Goal: Task Accomplishment & Management: Manage account settings

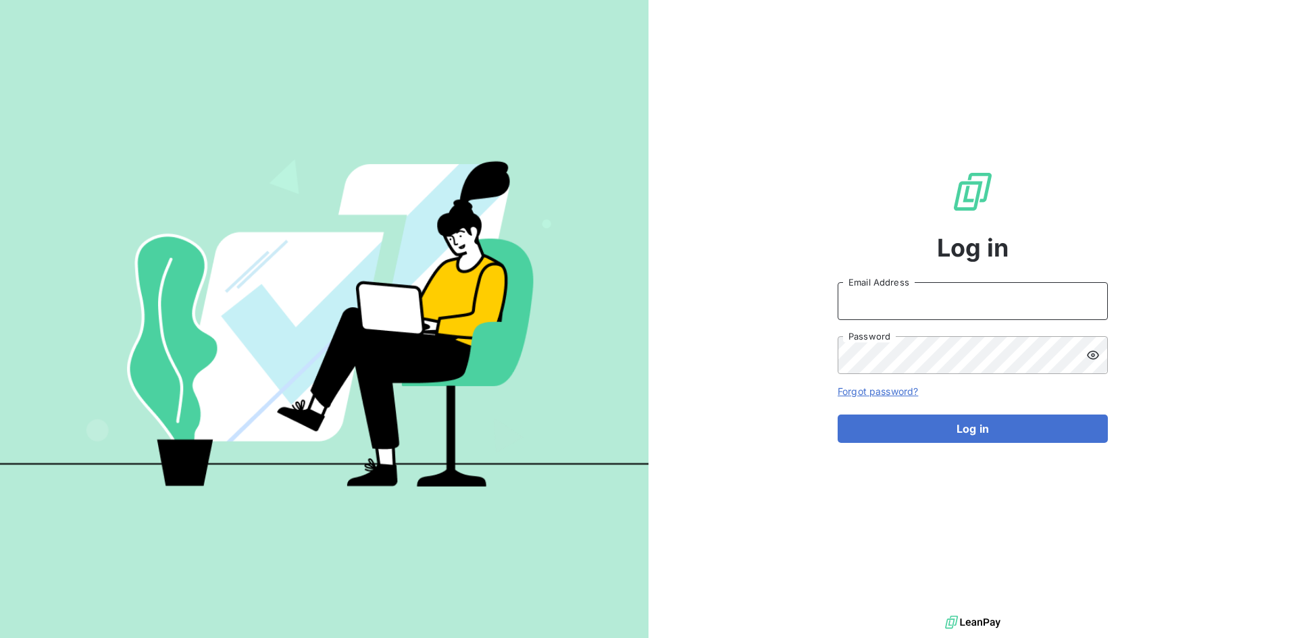
click at [885, 301] on input "Email Address" at bounding box center [973, 301] width 270 height 38
paste input "[PERSON_NAME][EMAIL_ADDRESS][DOMAIN_NAME]"
type input "[PERSON_NAME][EMAIL_ADDRESS][DOMAIN_NAME]"
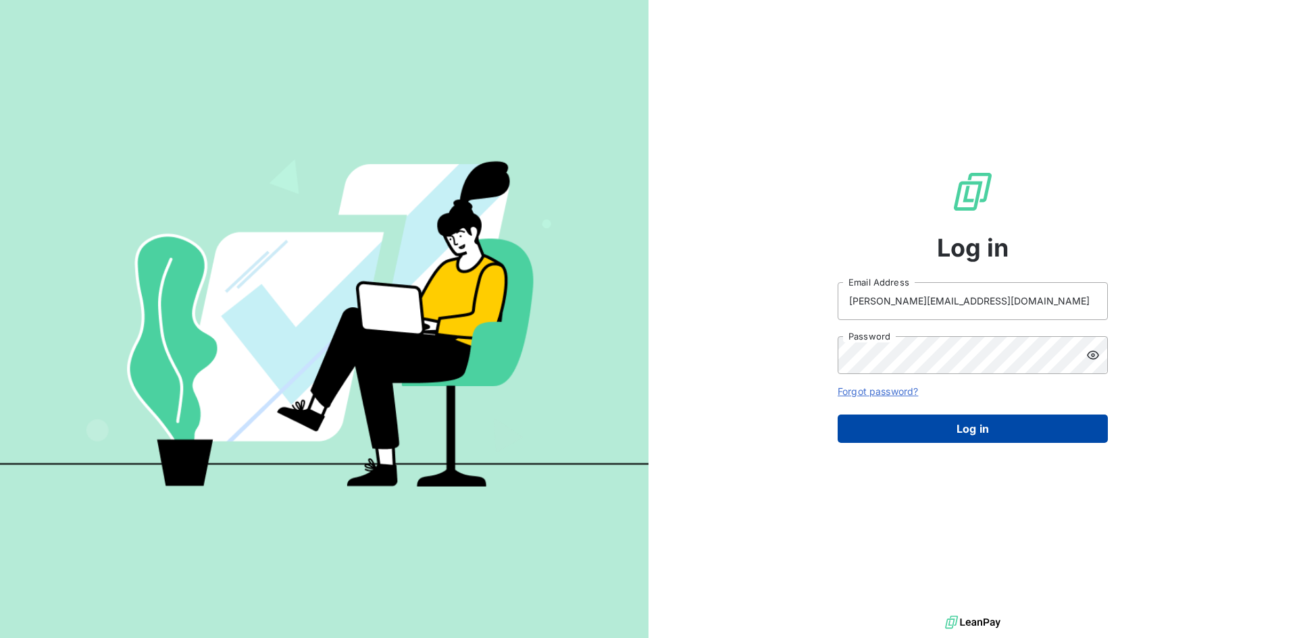
click at [939, 415] on button "Log in" at bounding box center [973, 429] width 270 height 28
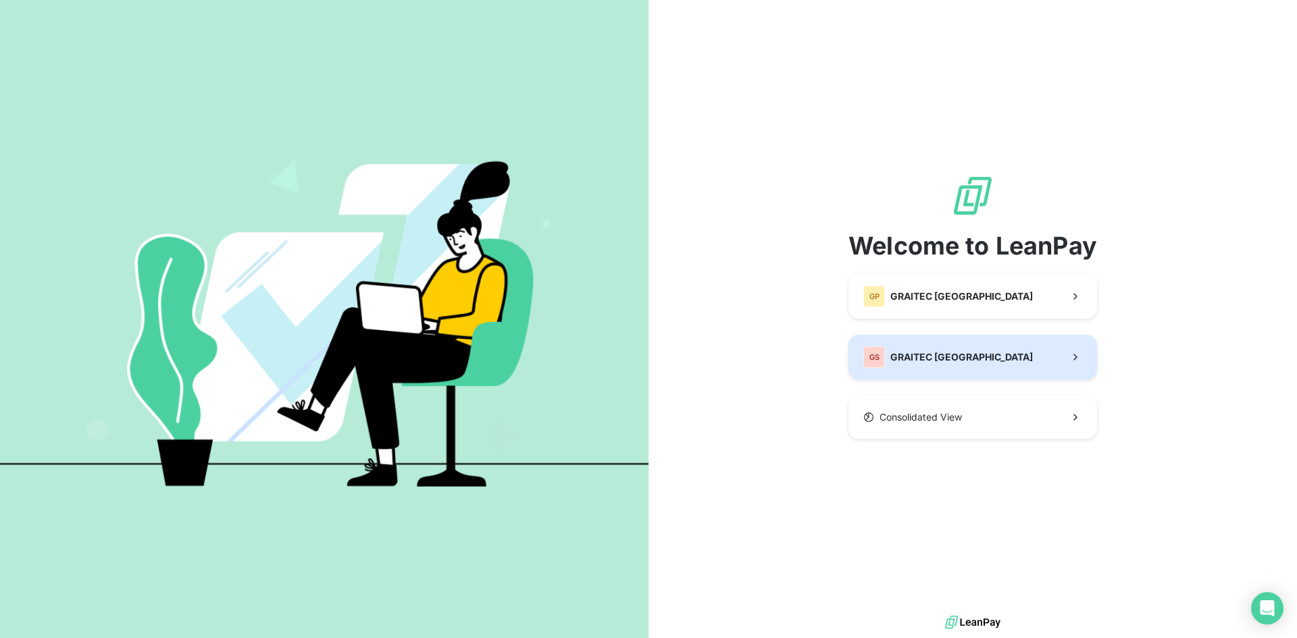
click at [913, 353] on span "GRAITEC [GEOGRAPHIC_DATA]" at bounding box center [961, 358] width 143 height 14
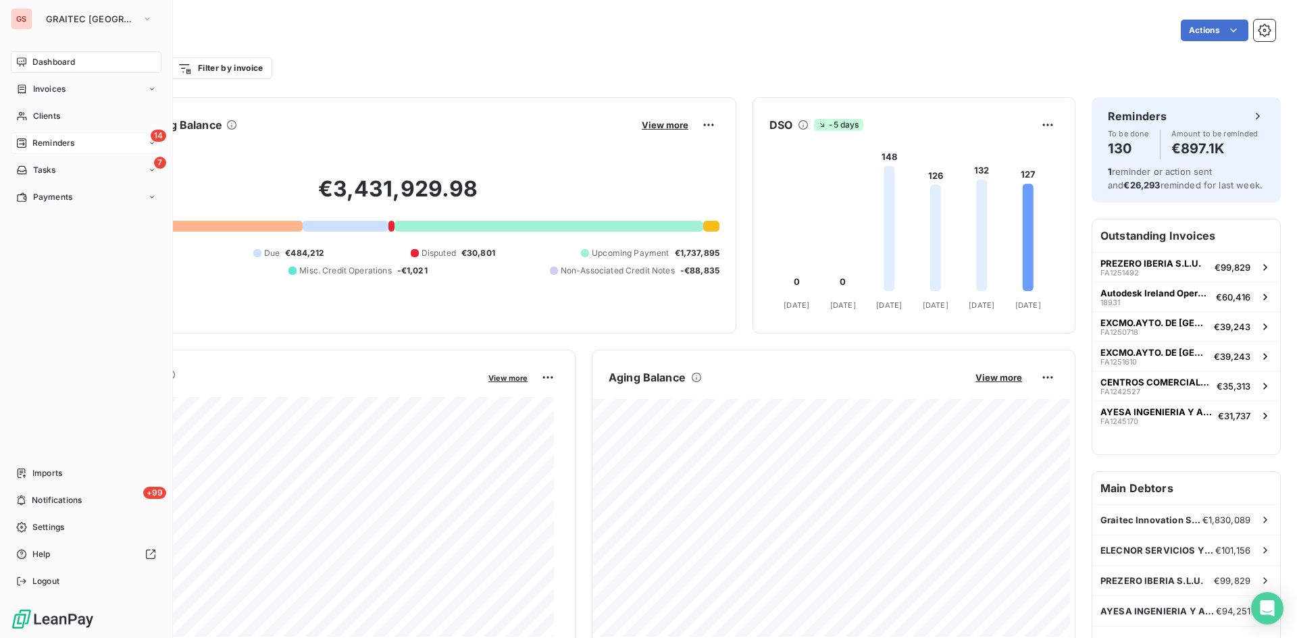
click at [27, 141] on div "Reminders" at bounding box center [45, 143] width 58 height 12
click at [65, 145] on span "Reminders" at bounding box center [53, 143] width 42 height 12
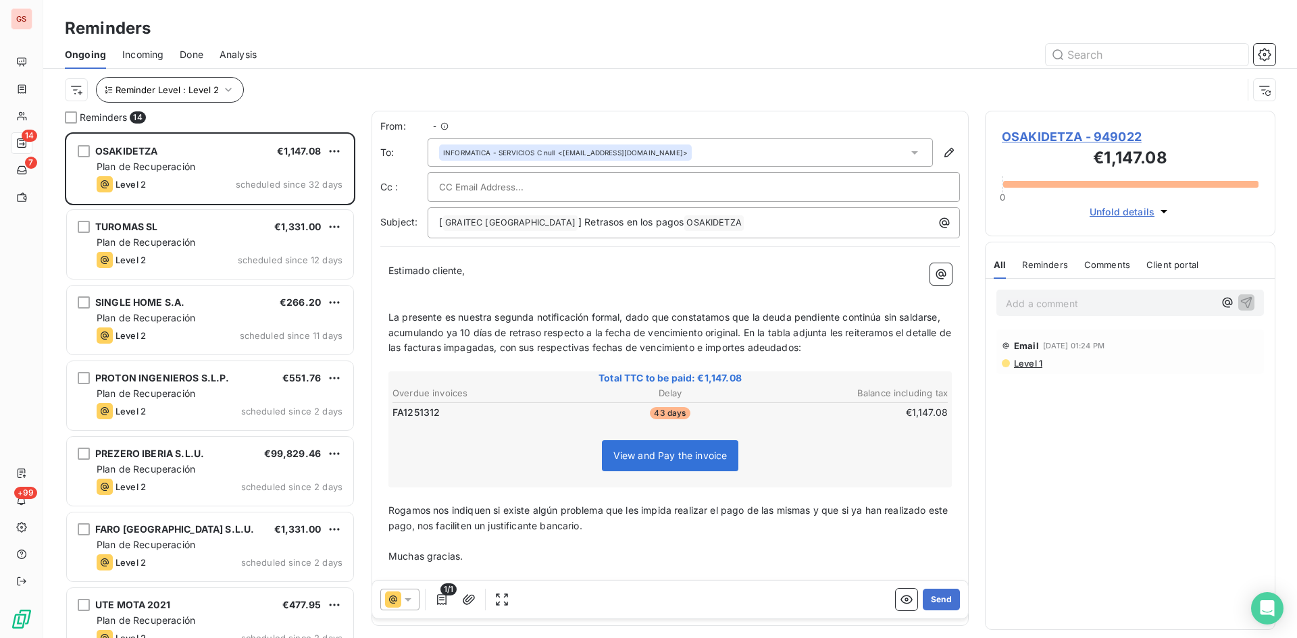
scroll to position [496, 280]
click at [222, 88] on icon "button" at bounding box center [229, 90] width 14 height 14
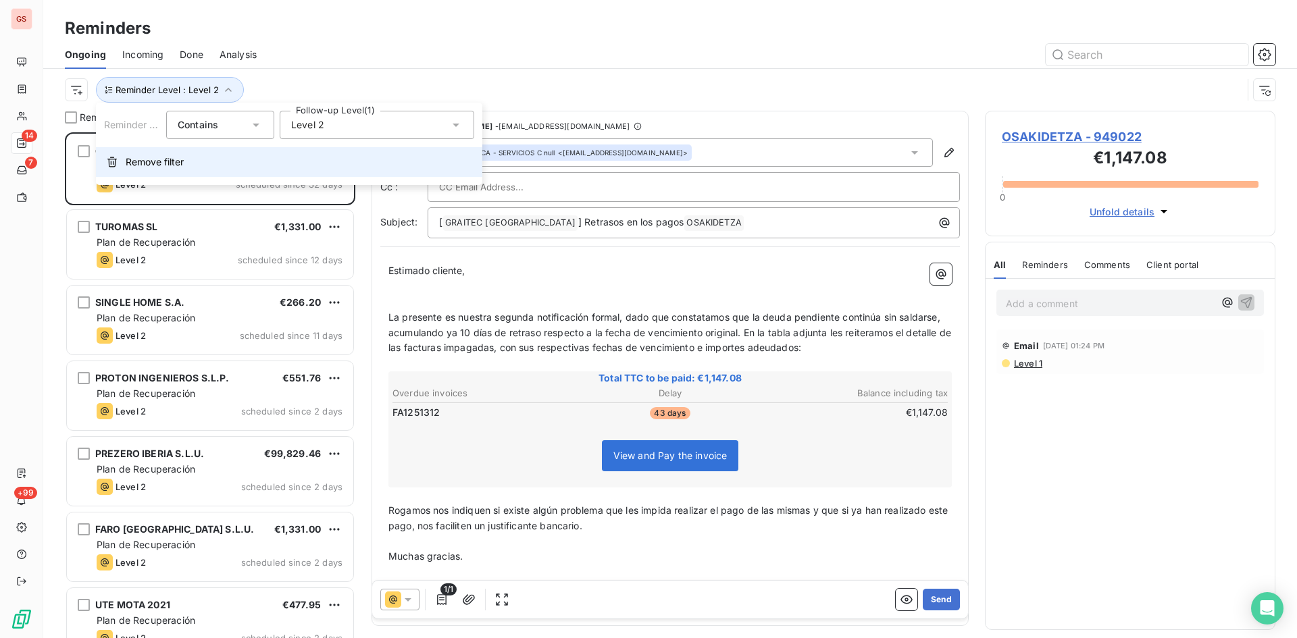
click at [147, 161] on span "Remove filter" at bounding box center [155, 162] width 58 height 14
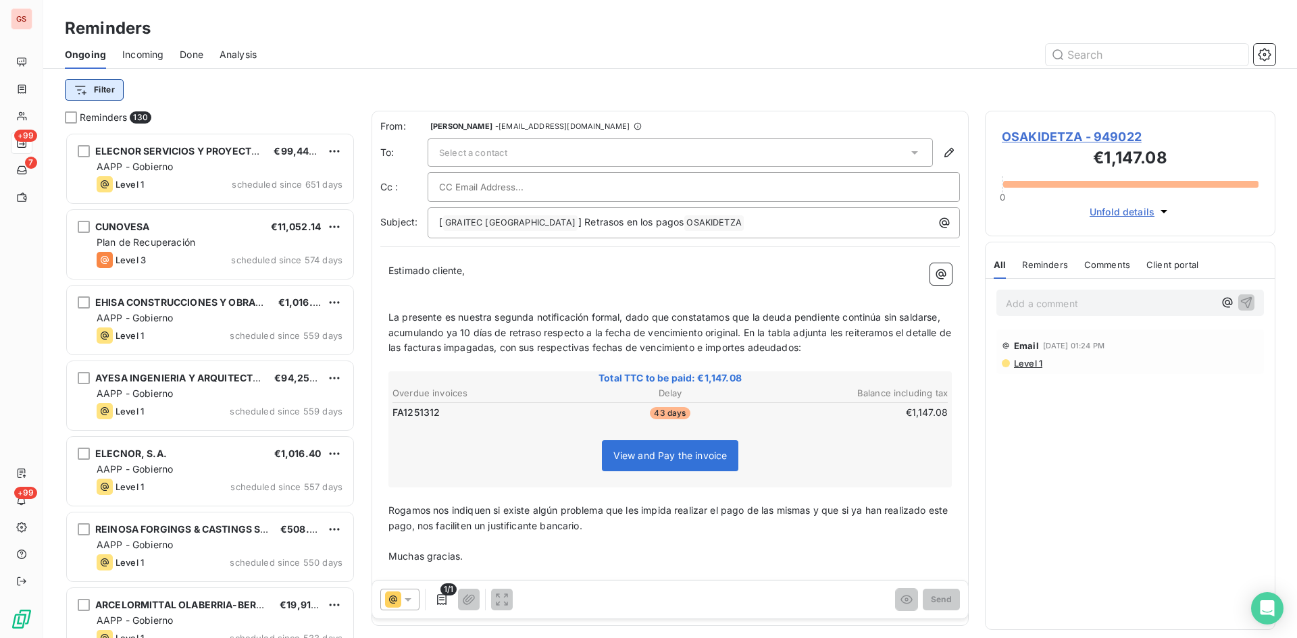
click at [103, 91] on html "GS +99 7 +99 Reminders Ongoing Incoming Done Analysis Filter Reminders 130 ELEC…" at bounding box center [648, 319] width 1297 height 638
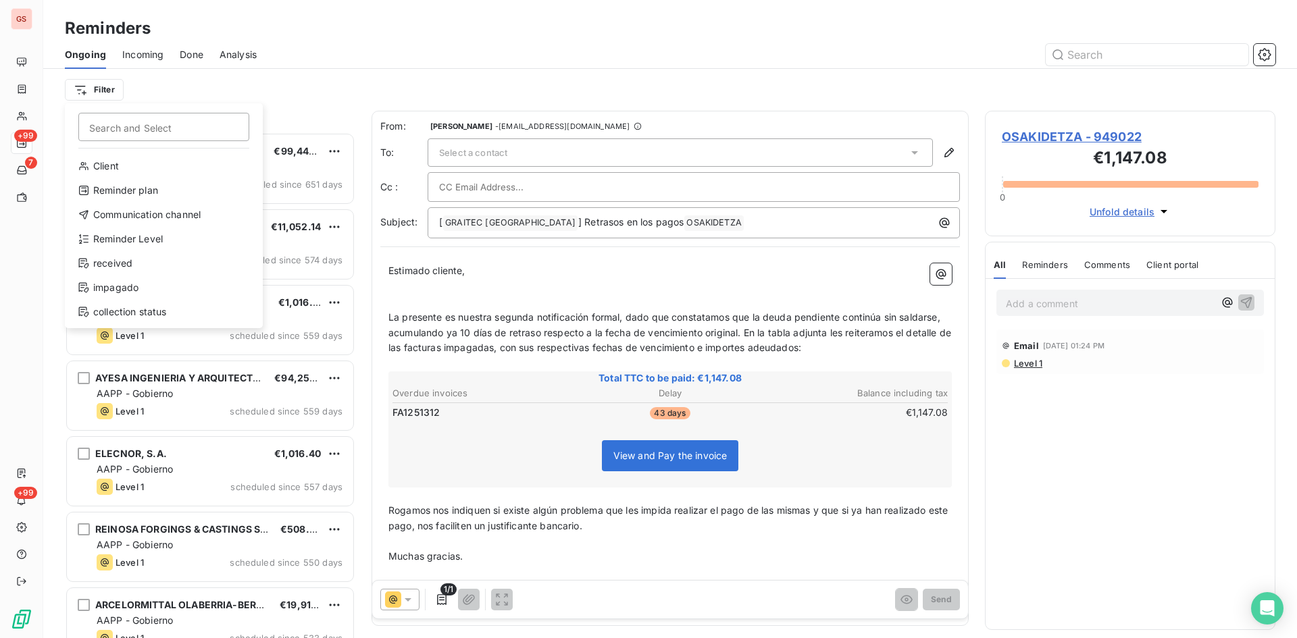
click at [421, 63] on html "GS +99 7 +99 Reminders Ongoing Incoming Done Analysis Filter Search and Select …" at bounding box center [648, 319] width 1297 height 638
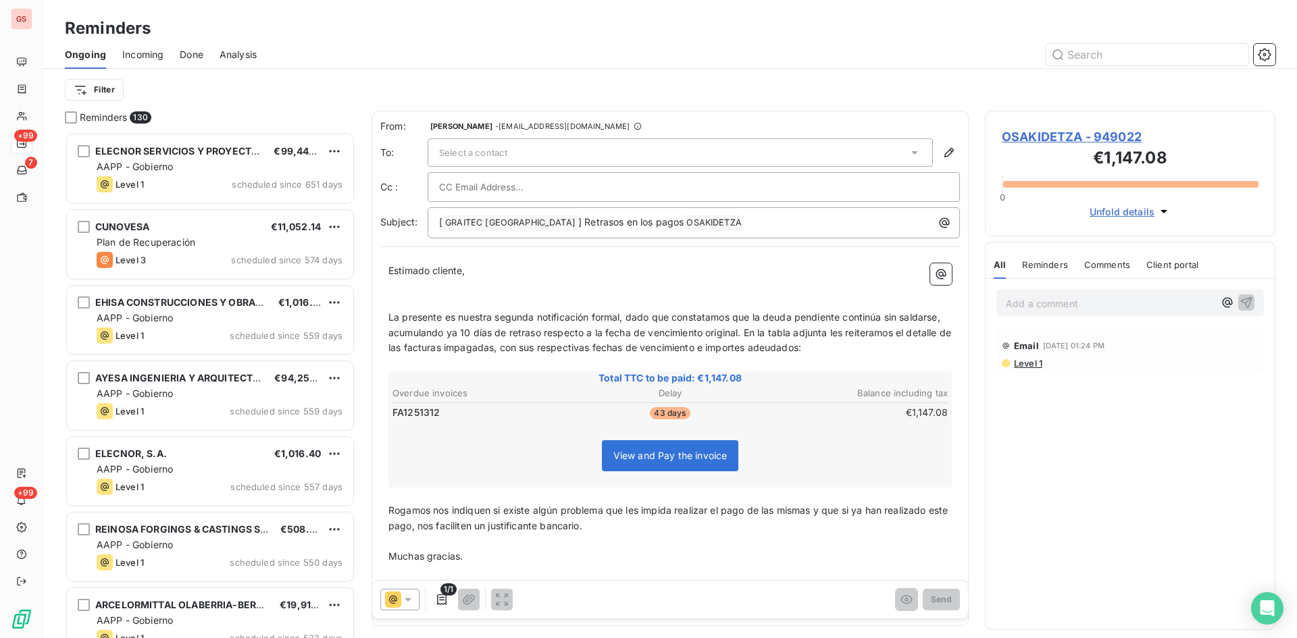
click at [194, 58] on span "Done" at bounding box center [192, 55] width 24 height 14
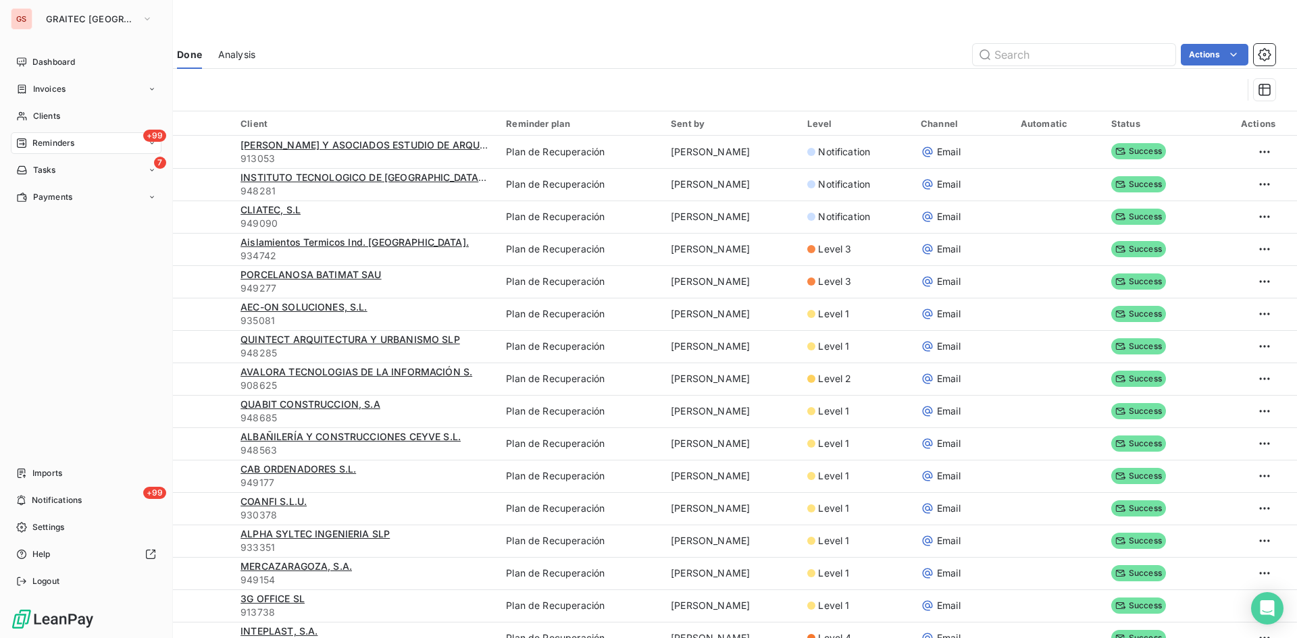
click at [78, 139] on div "+99 Reminders" at bounding box center [86, 143] width 151 height 22
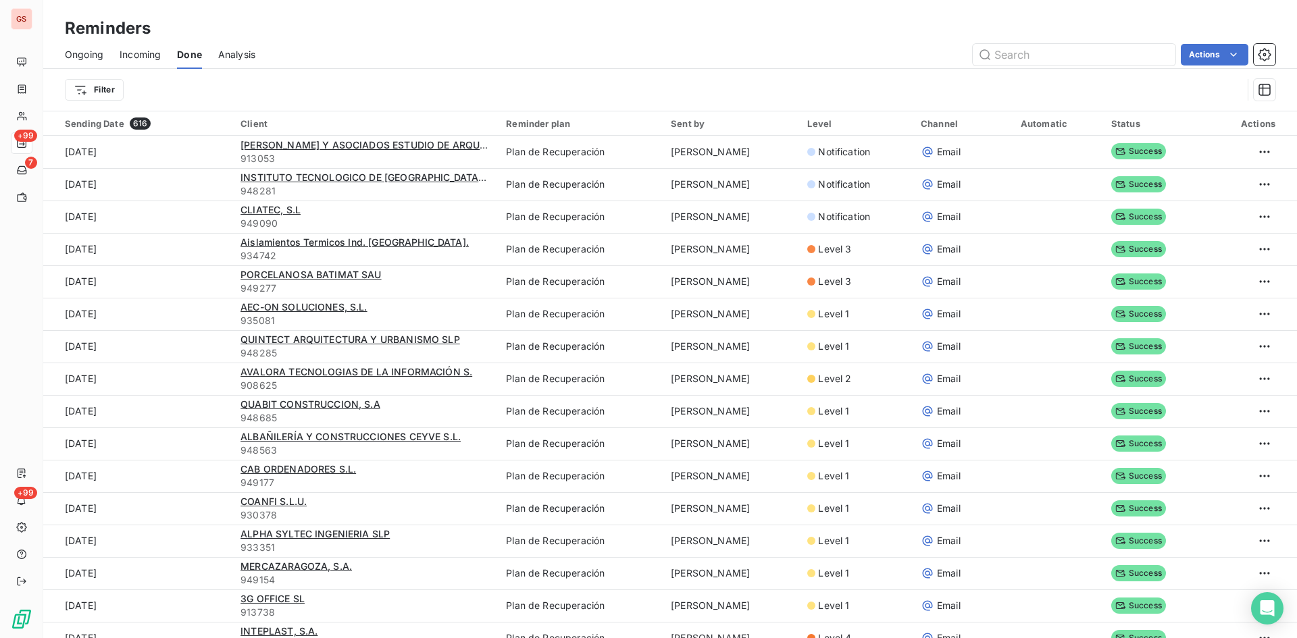
click at [188, 59] on span "Done" at bounding box center [189, 55] width 25 height 14
click at [93, 57] on span "Ongoing" at bounding box center [84, 55] width 39 height 14
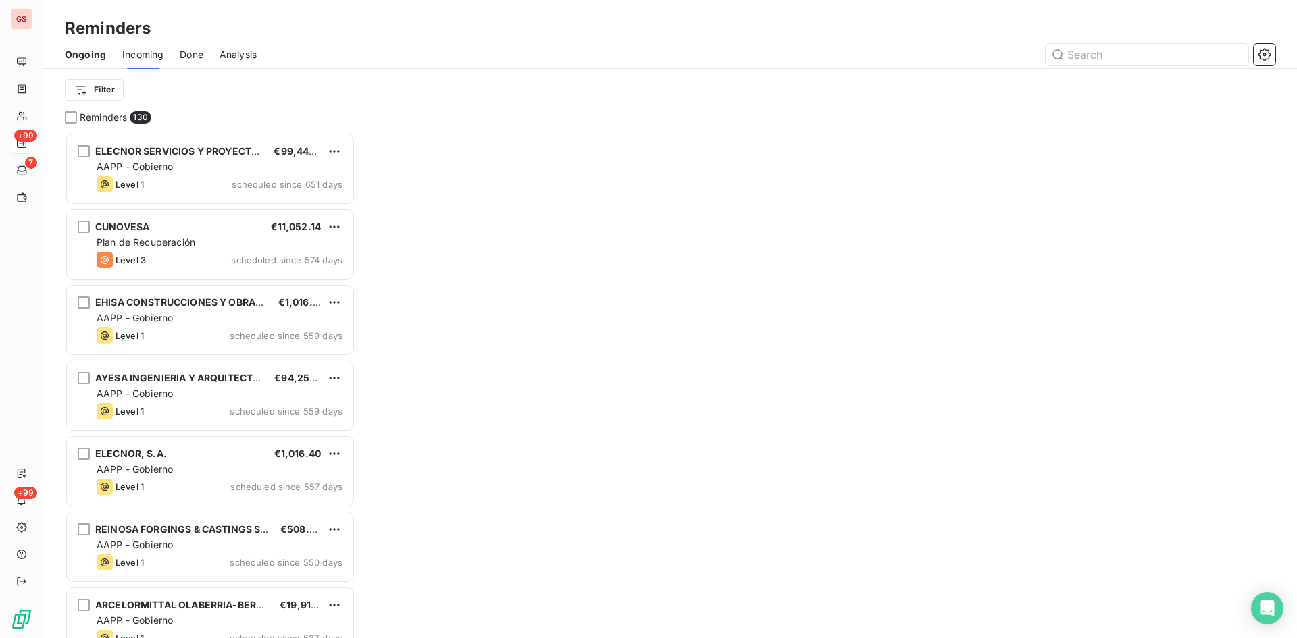
scroll to position [496, 280]
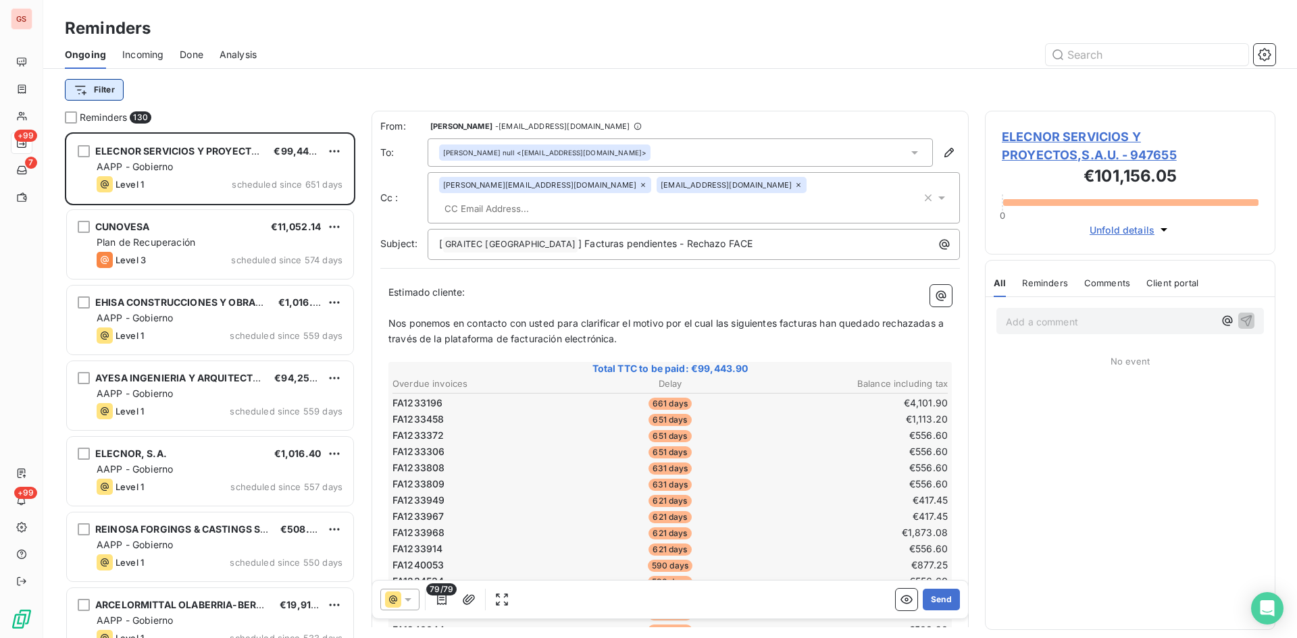
click at [88, 90] on html "GS +99 7 +99 Reminders Ongoing Incoming Done Analysis Filter Reminders 130 ELEC…" at bounding box center [648, 319] width 1297 height 638
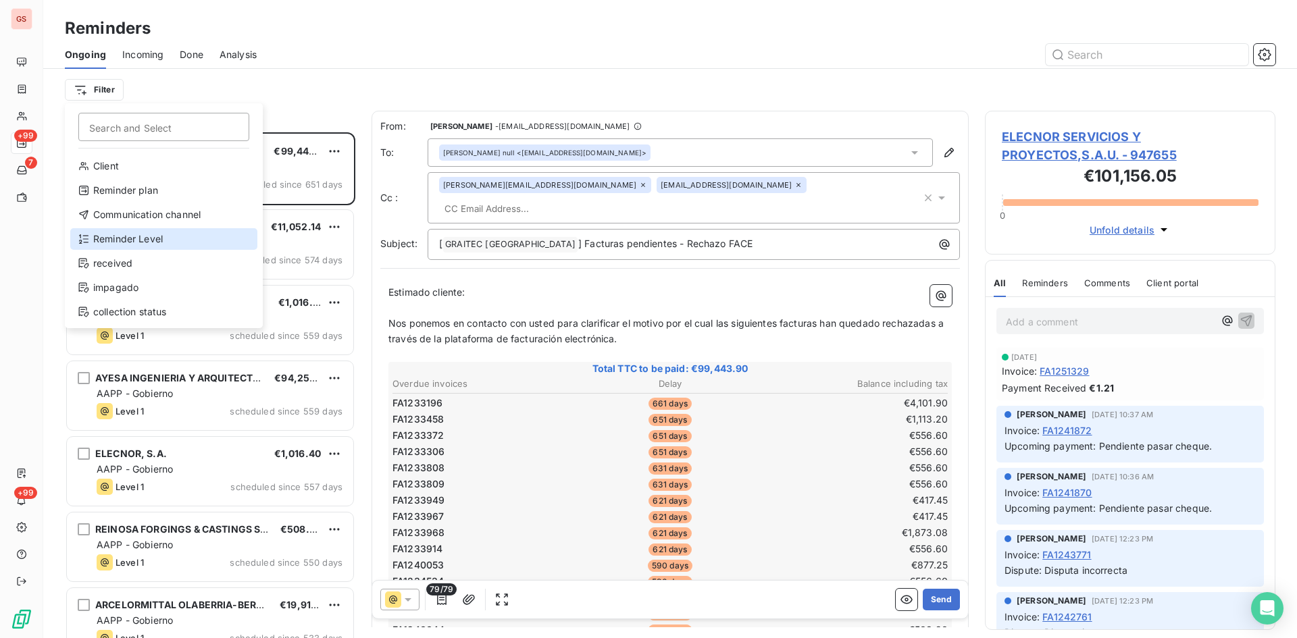
click at [126, 234] on div "Reminder Level" at bounding box center [163, 239] width 187 height 22
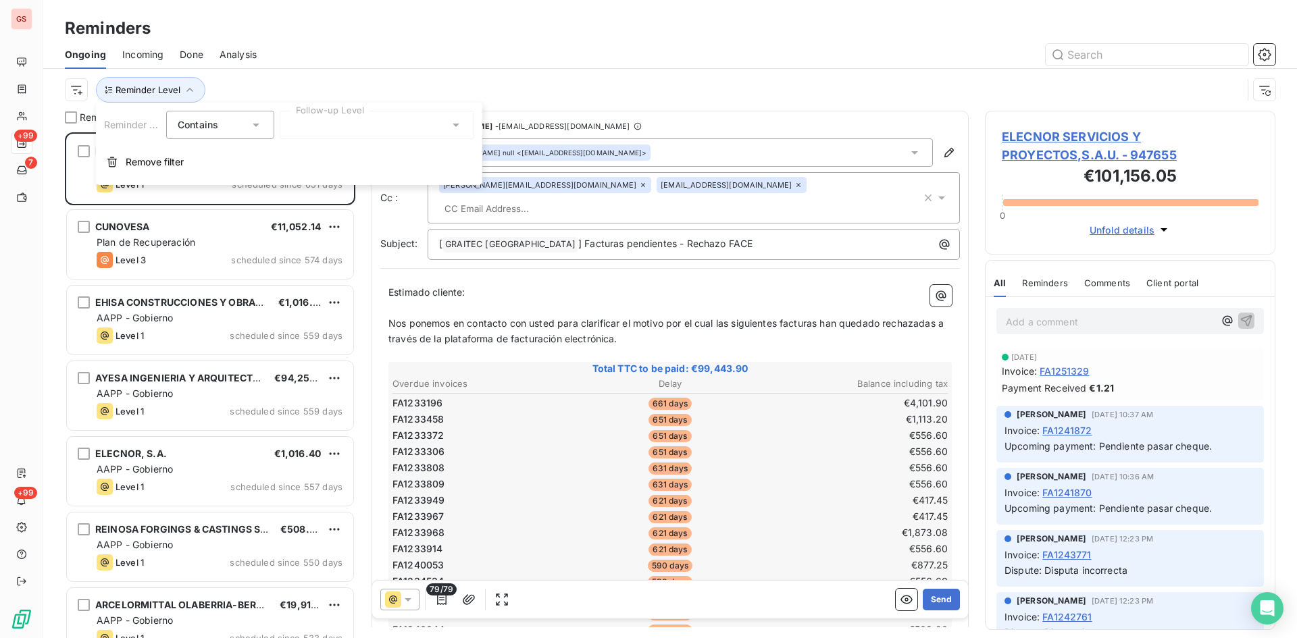
click at [414, 124] on div at bounding box center [377, 125] width 195 height 28
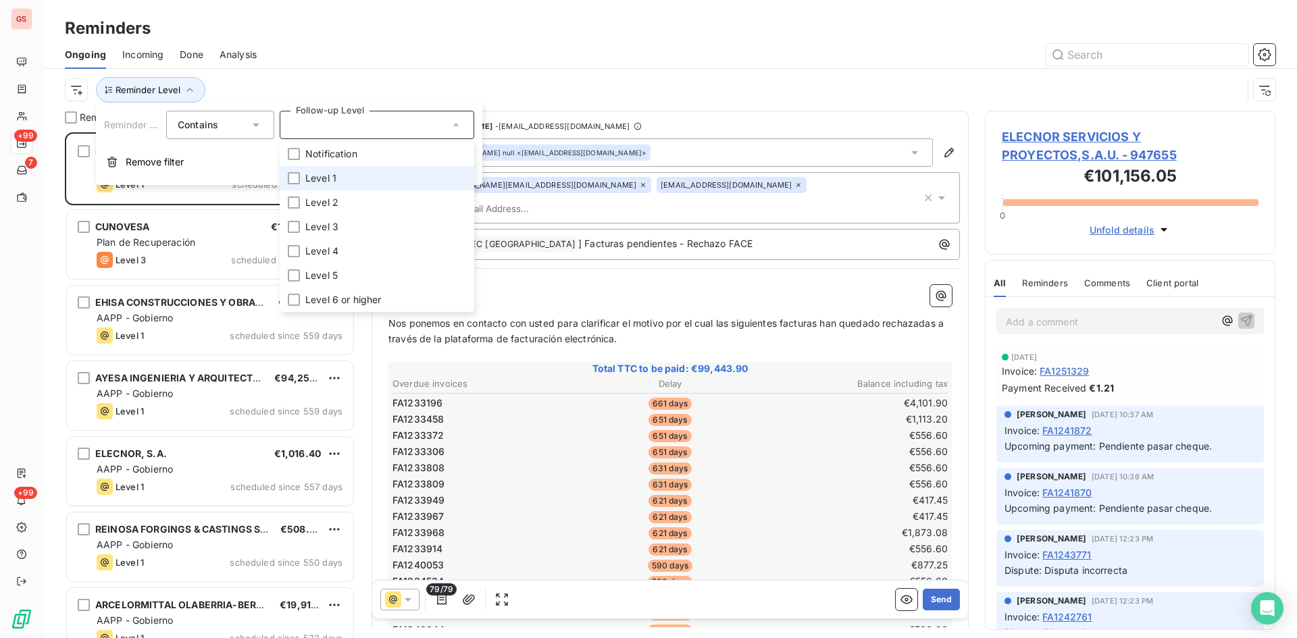
click at [331, 179] on span "Level 1" at bounding box center [320, 179] width 31 height 14
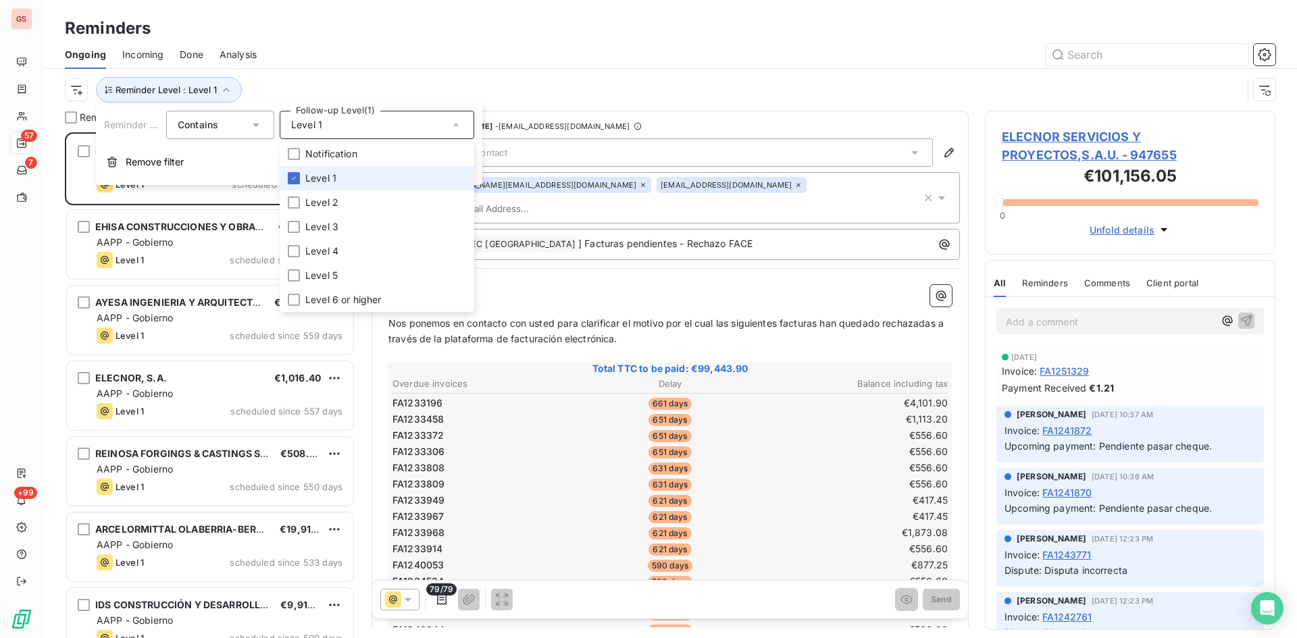
click at [302, 180] on li "Level 1" at bounding box center [377, 178] width 195 height 24
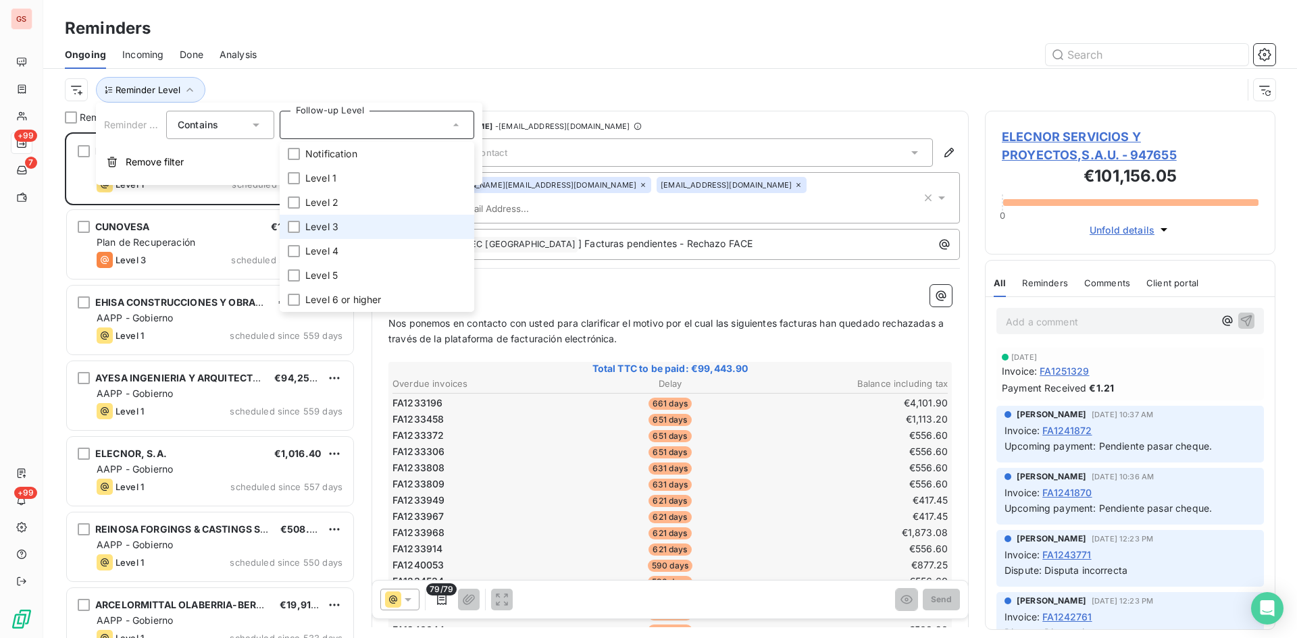
click at [303, 226] on li "Level 3" at bounding box center [377, 227] width 195 height 24
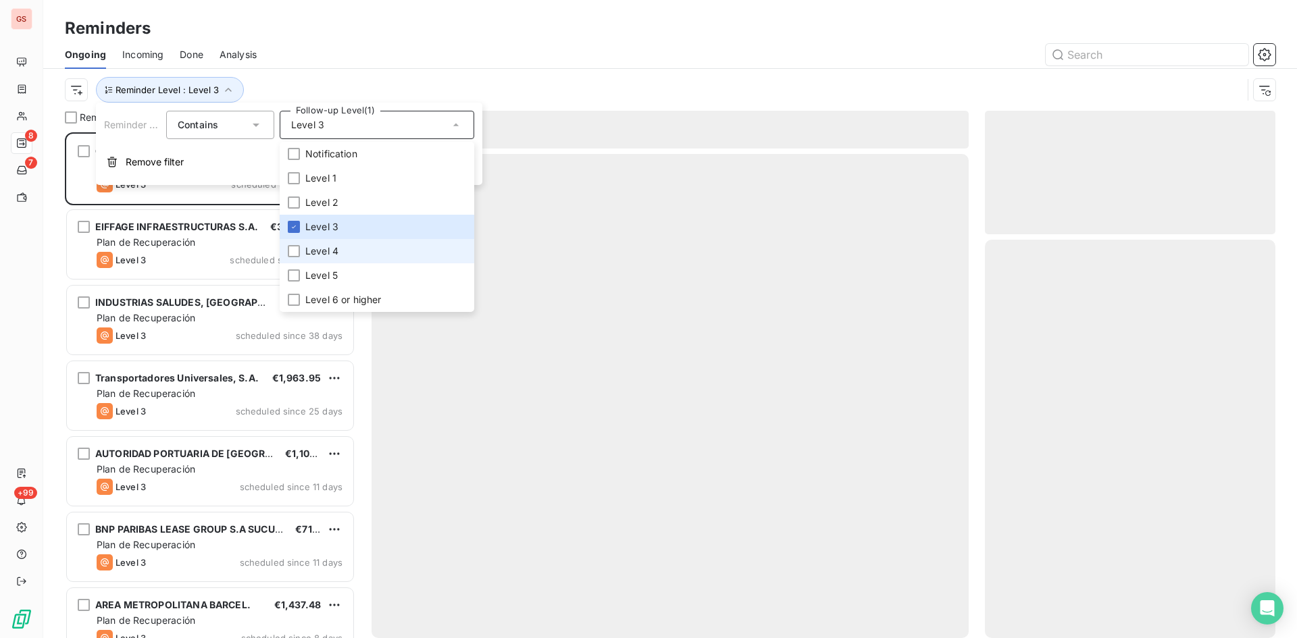
scroll to position [496, 280]
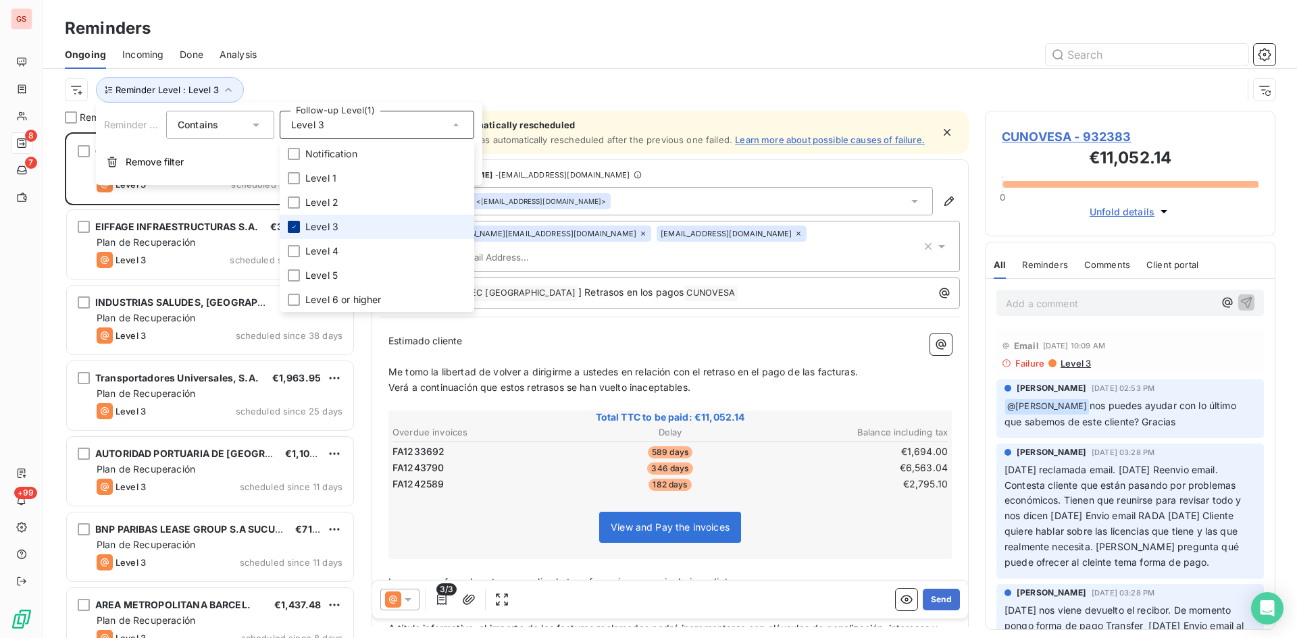
click at [292, 229] on icon at bounding box center [294, 227] width 8 height 8
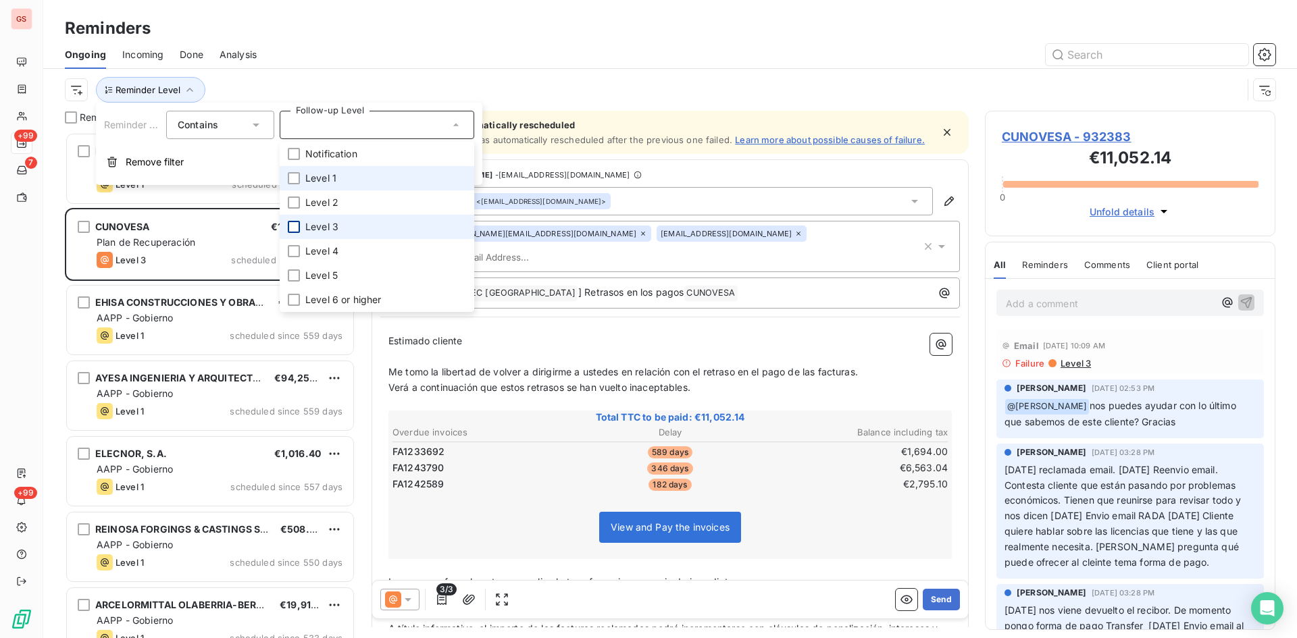
click at [306, 180] on span "Level 1" at bounding box center [320, 179] width 31 height 14
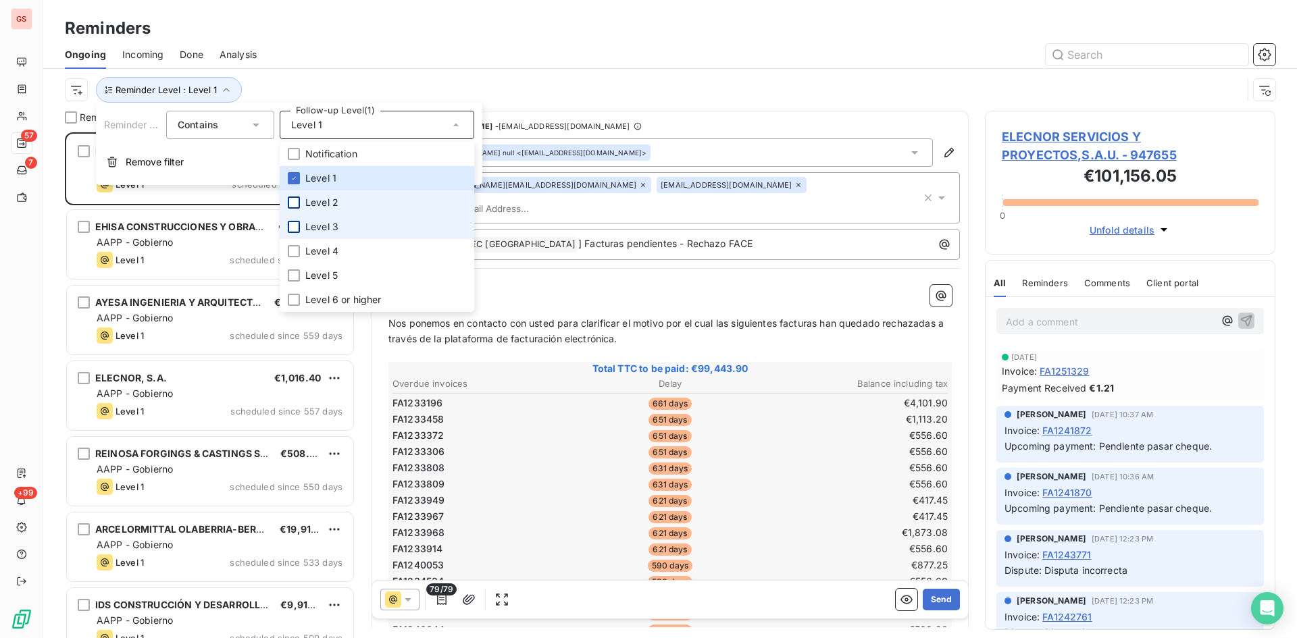
click at [299, 200] on div at bounding box center [294, 203] width 12 height 12
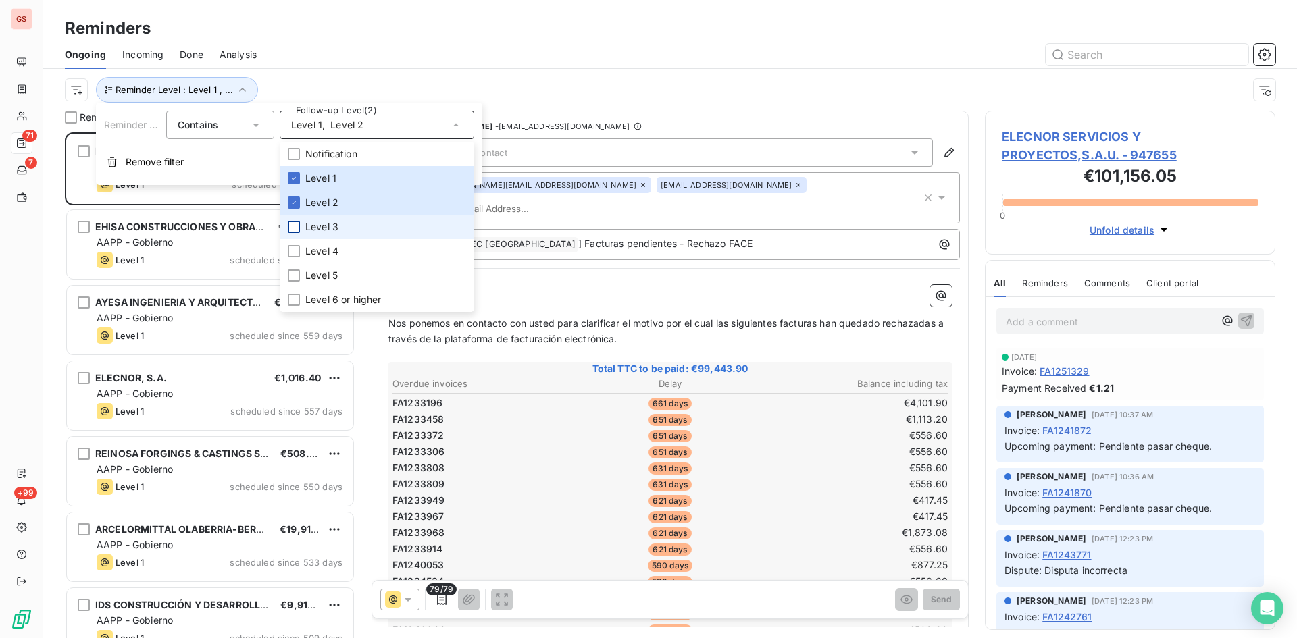
click at [497, 36] on div "Reminders" at bounding box center [670, 28] width 1254 height 24
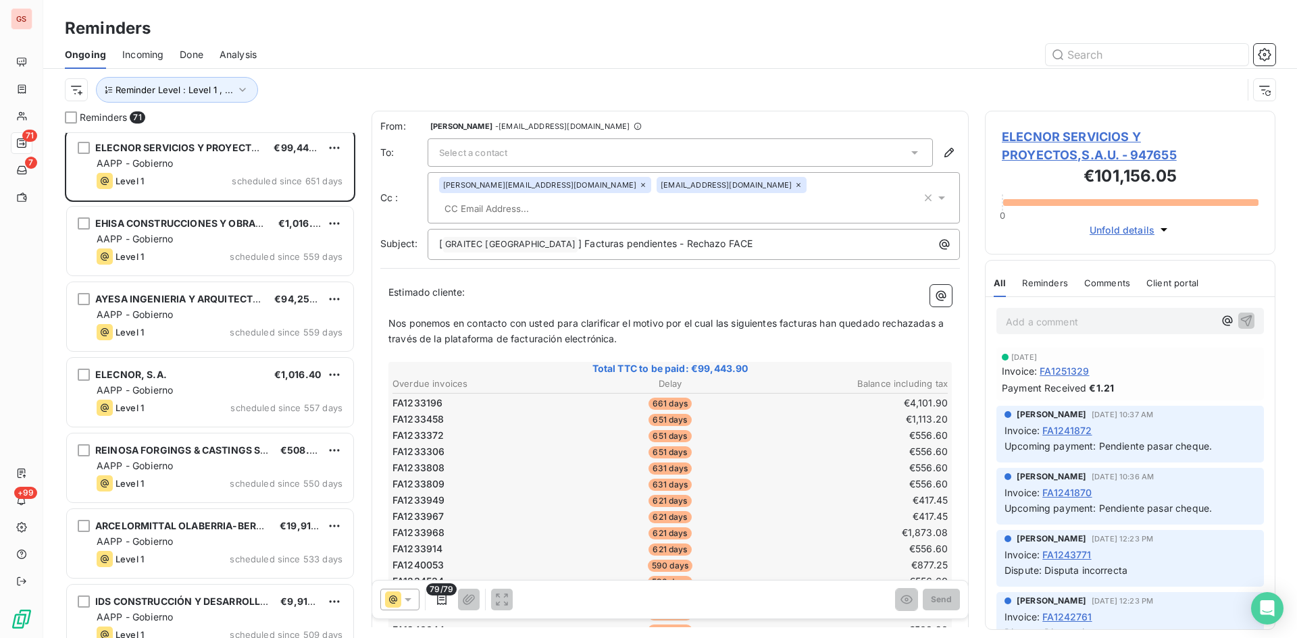
scroll to position [0, 0]
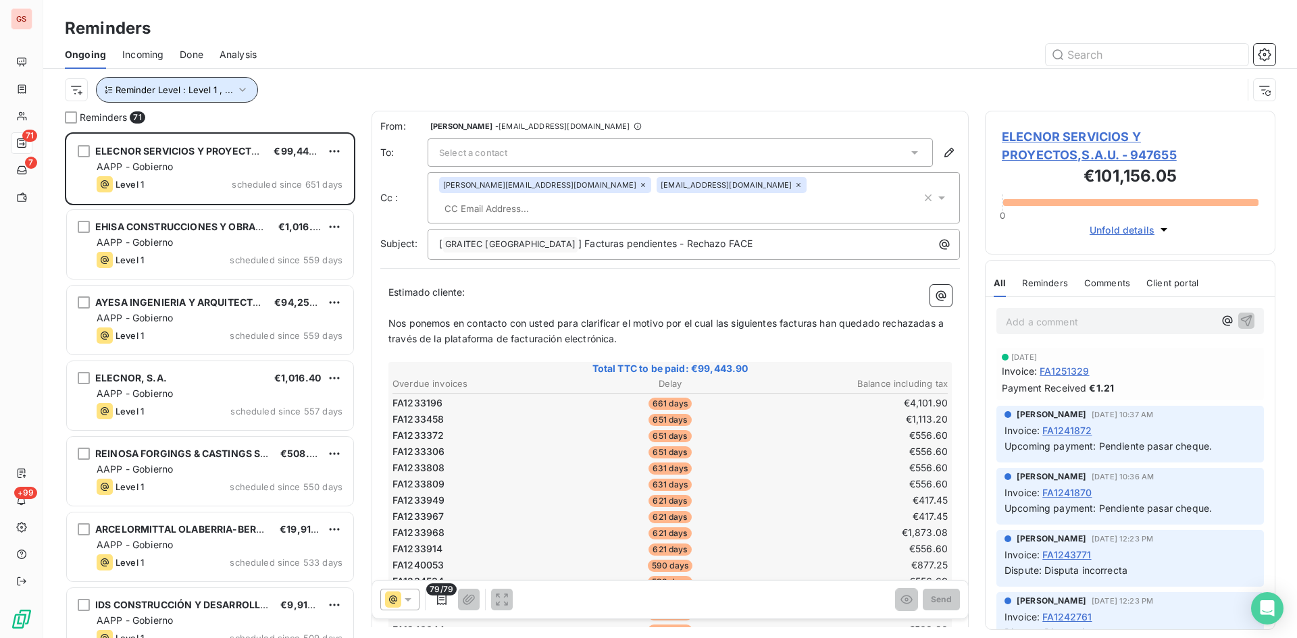
click at [174, 98] on button "Reminder Level : Level 1 , ..." at bounding box center [177, 90] width 162 height 26
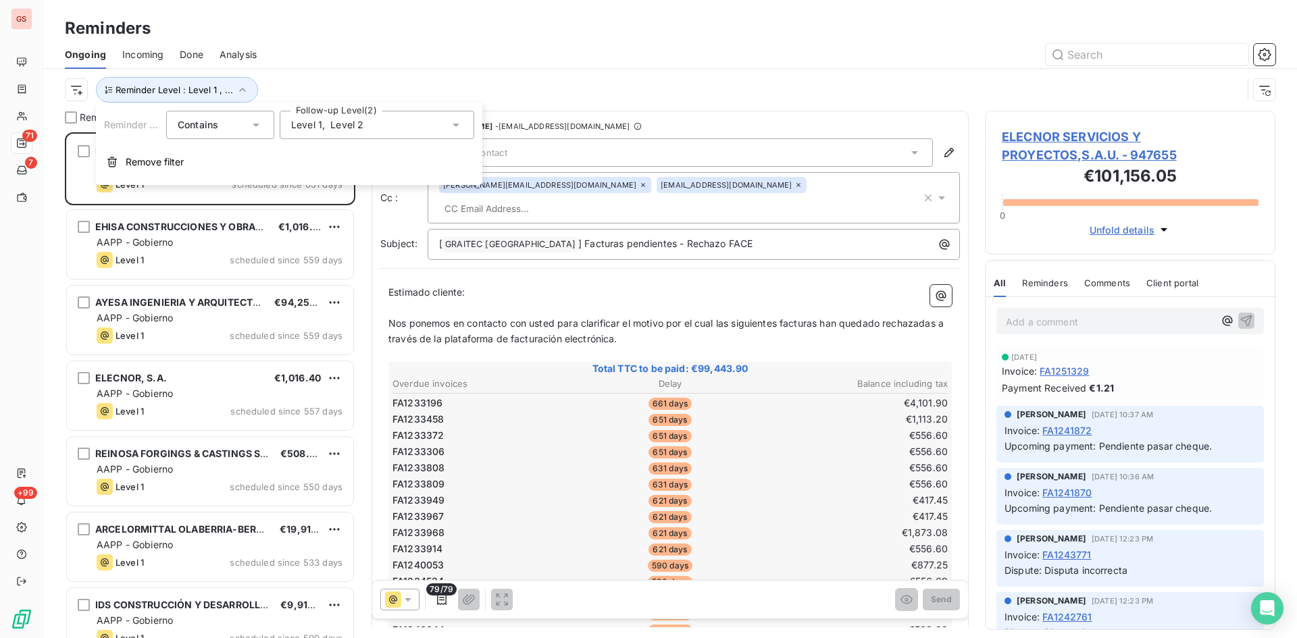
click at [448, 122] on div "Level 1 , Level 2" at bounding box center [377, 125] width 195 height 28
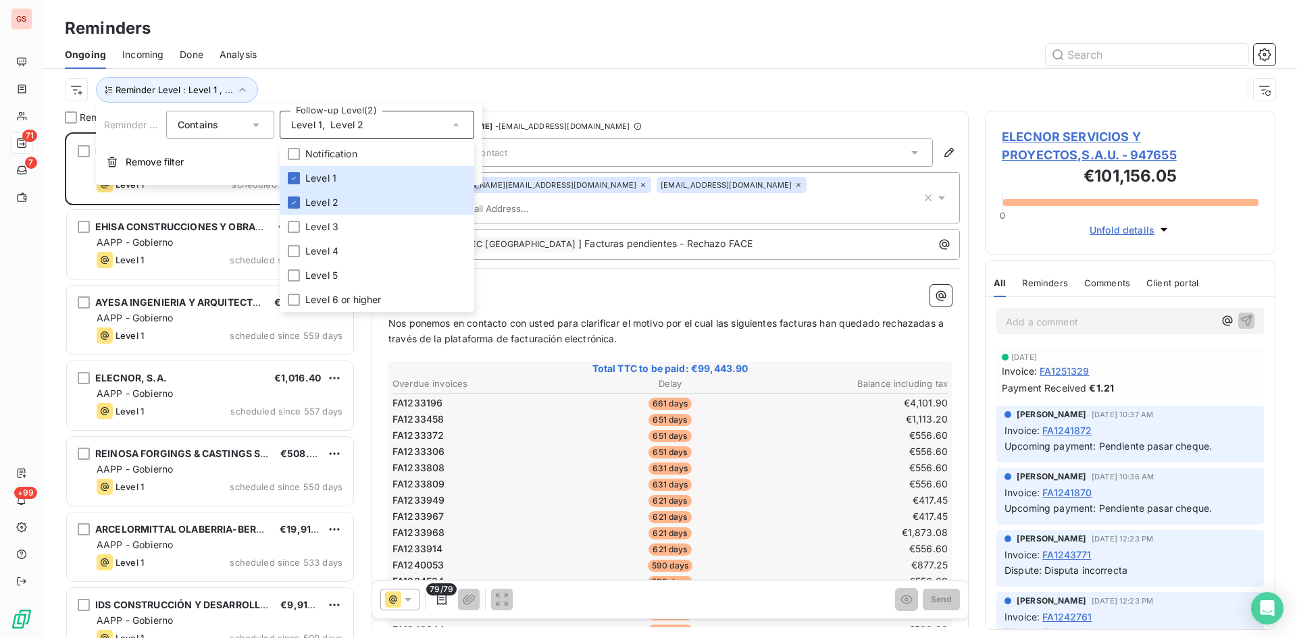
click at [480, 67] on div "Ongoing Incoming Done Analysis" at bounding box center [670, 55] width 1254 height 28
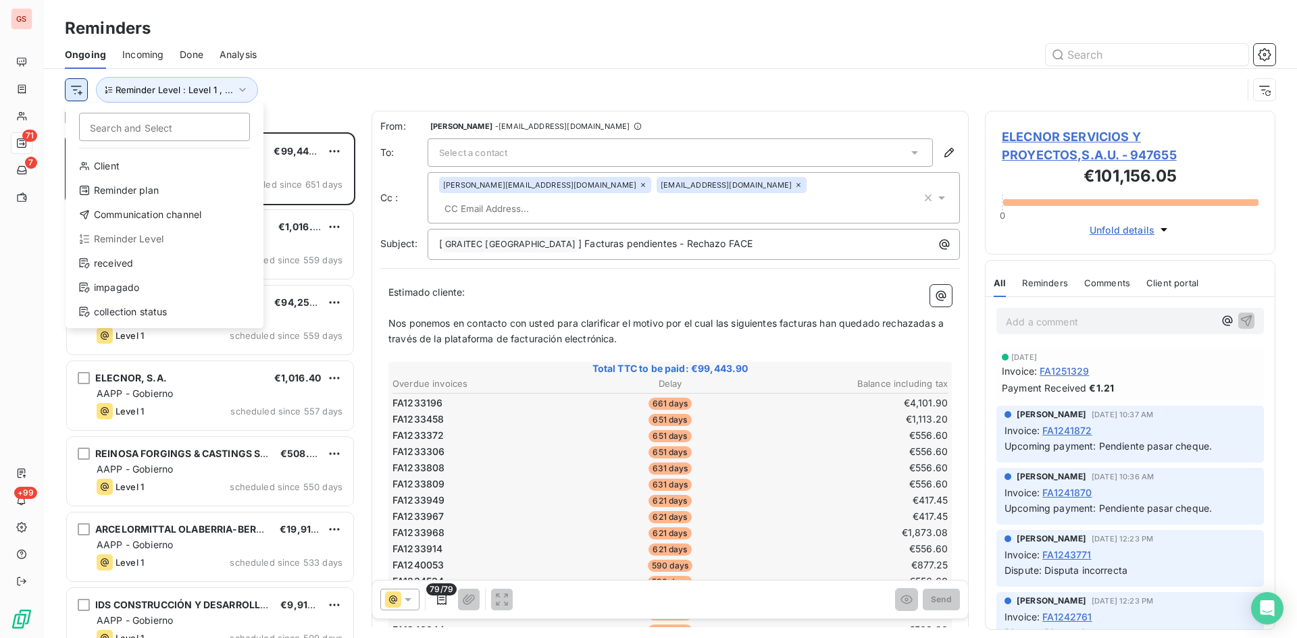
click at [76, 89] on html "GS 71 7 +99 Reminders Ongoing Incoming Done Analysis Search and Select Client R…" at bounding box center [648, 319] width 1297 height 638
click at [129, 187] on div "Reminder plan" at bounding box center [164, 191] width 187 height 22
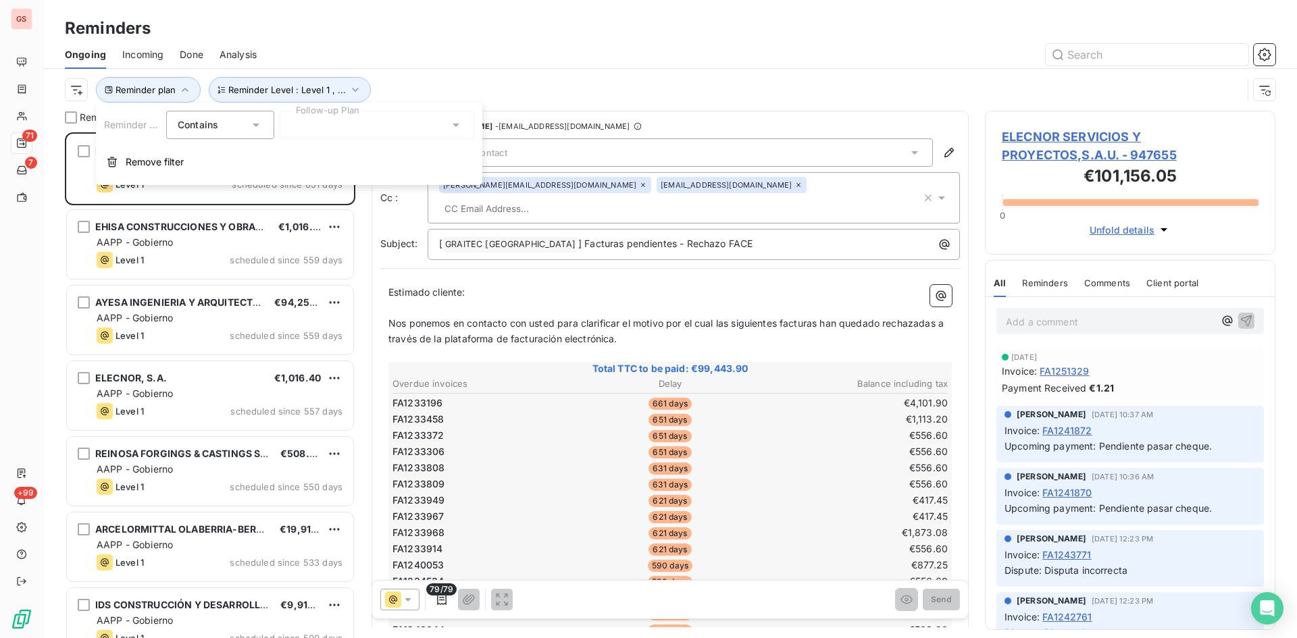
click at [250, 121] on icon at bounding box center [256, 125] width 14 height 14
click at [349, 123] on div at bounding box center [377, 125] width 195 height 28
click at [353, 155] on span "Plan de Recuperación" at bounding box center [354, 154] width 99 height 14
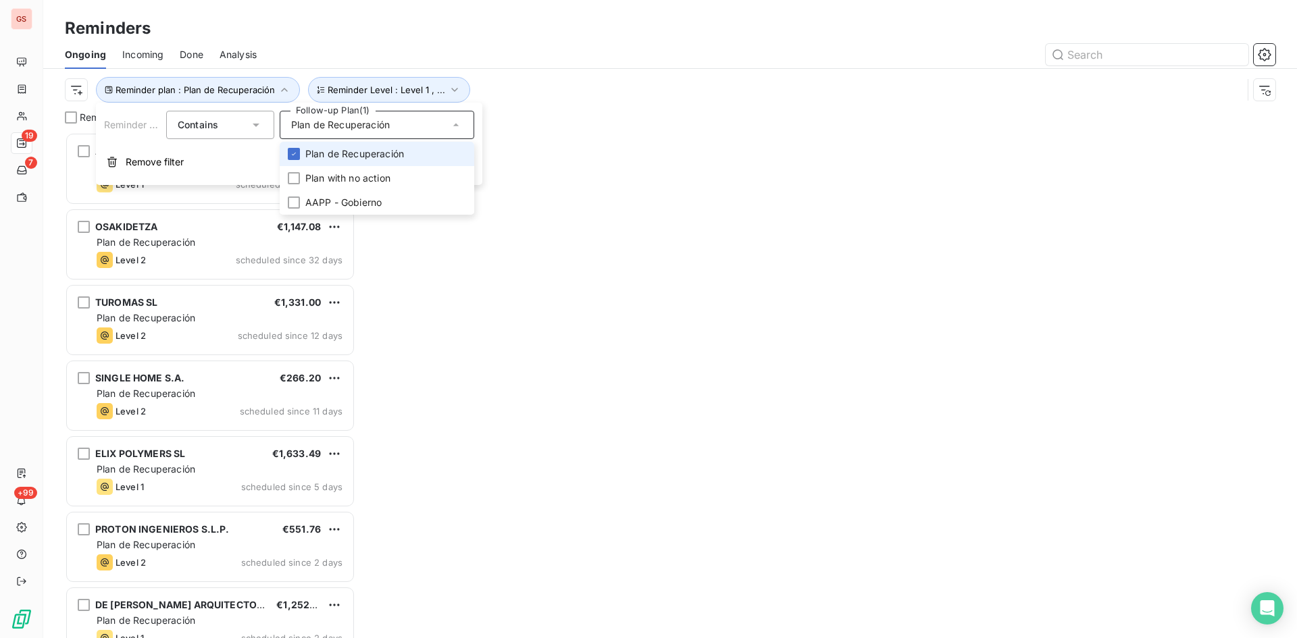
scroll to position [496, 280]
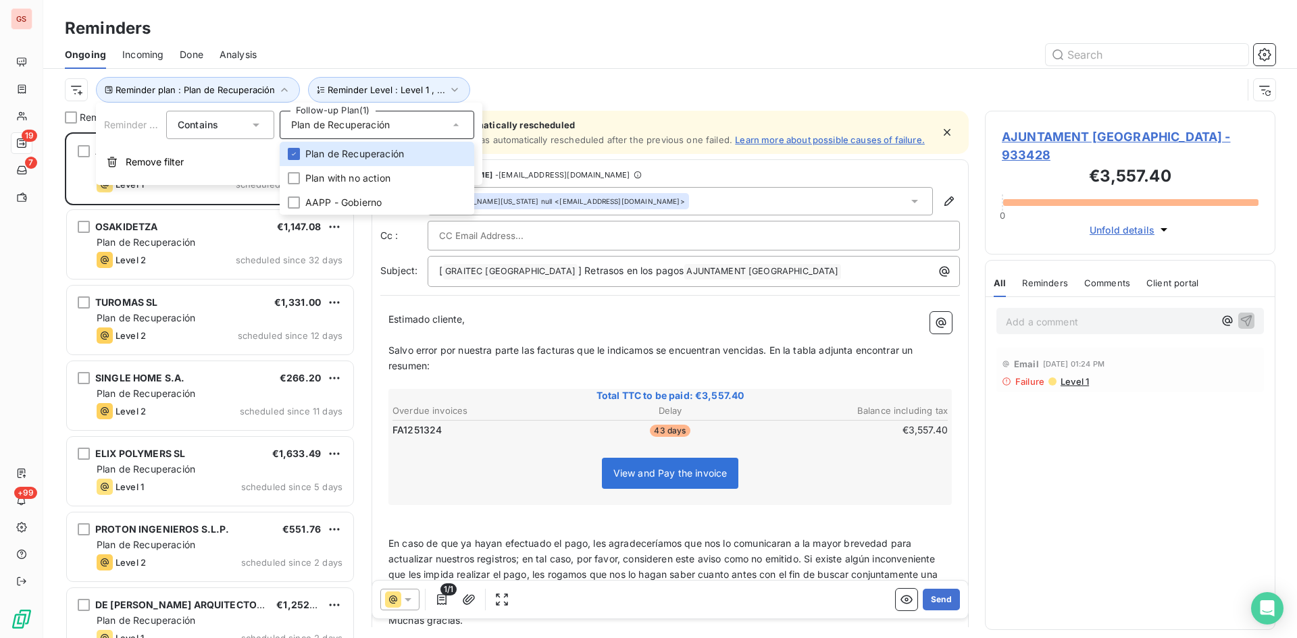
click at [509, 47] on div at bounding box center [774, 55] width 1002 height 22
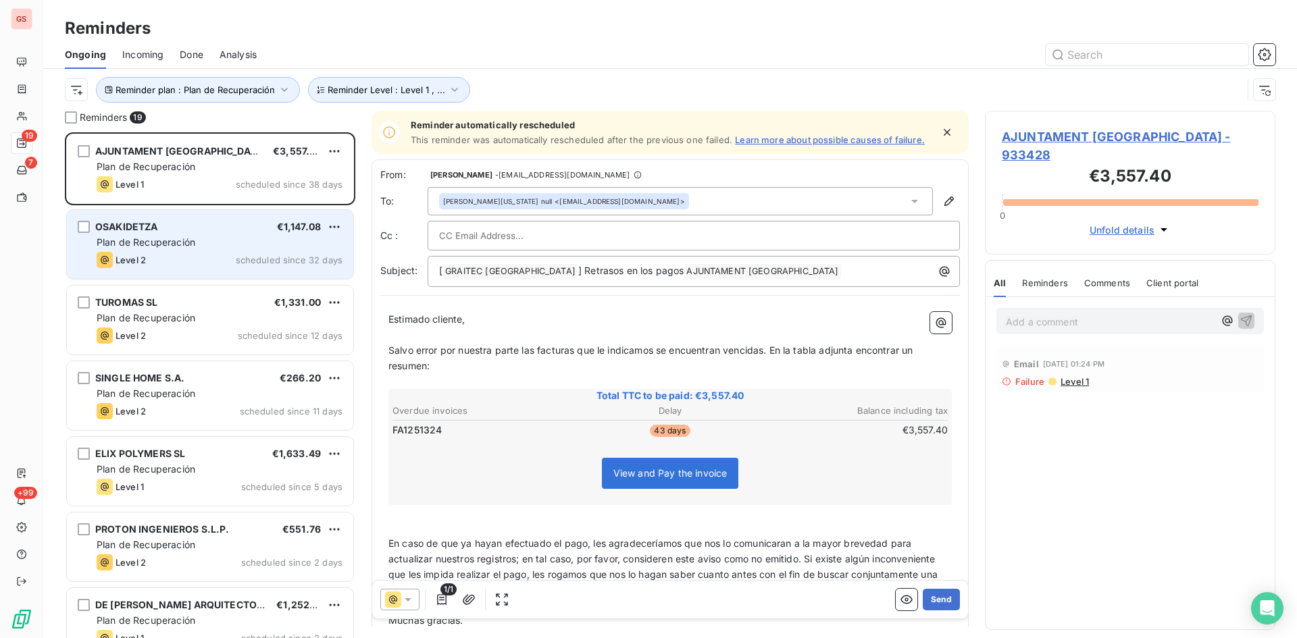
click at [133, 232] on span "OSAKIDETZA" at bounding box center [126, 226] width 63 height 11
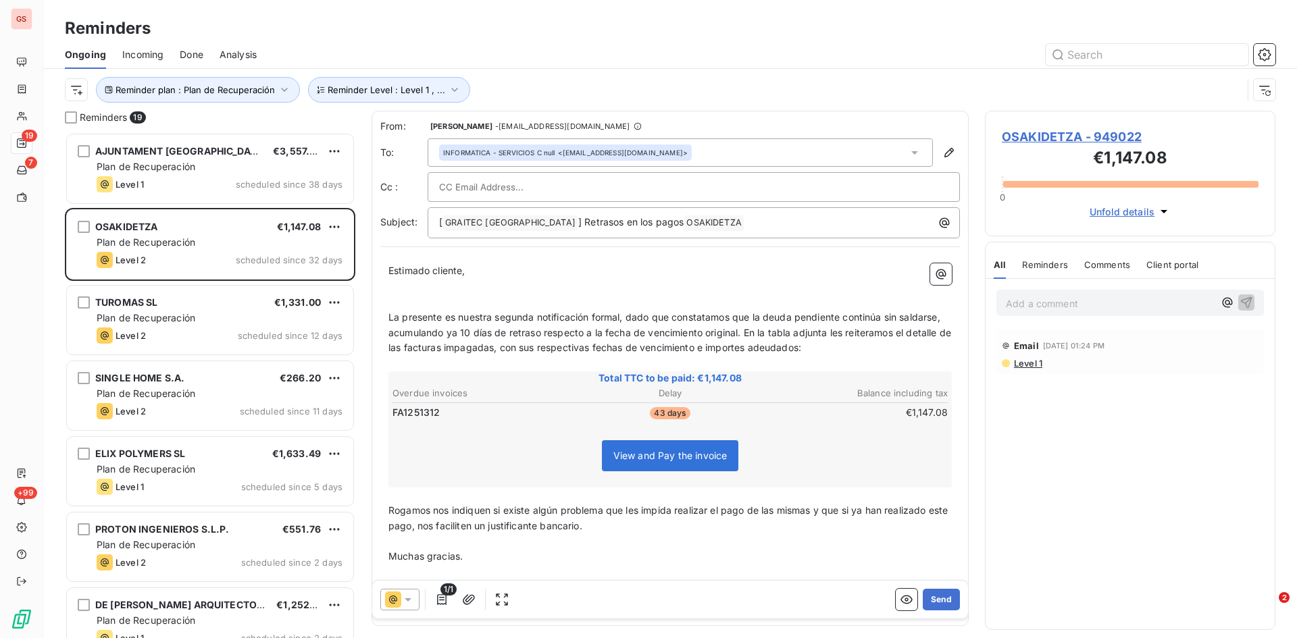
click at [619, 181] on div at bounding box center [693, 187] width 509 height 20
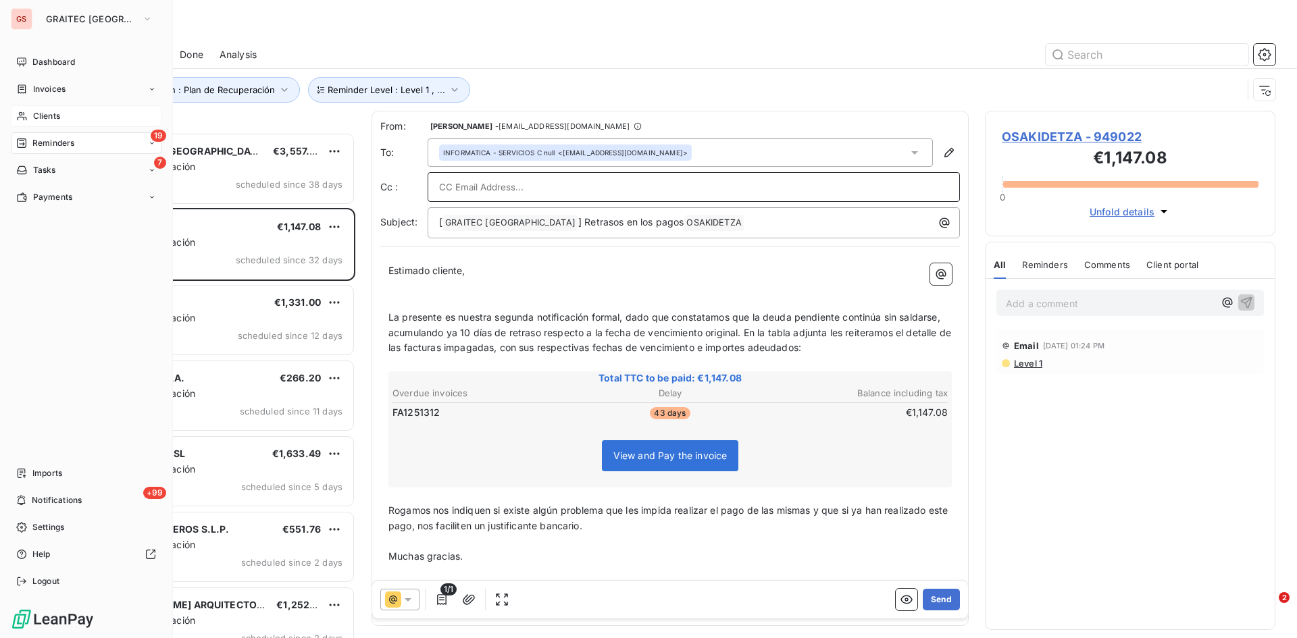
click at [40, 116] on span "Clients" at bounding box center [46, 116] width 27 height 12
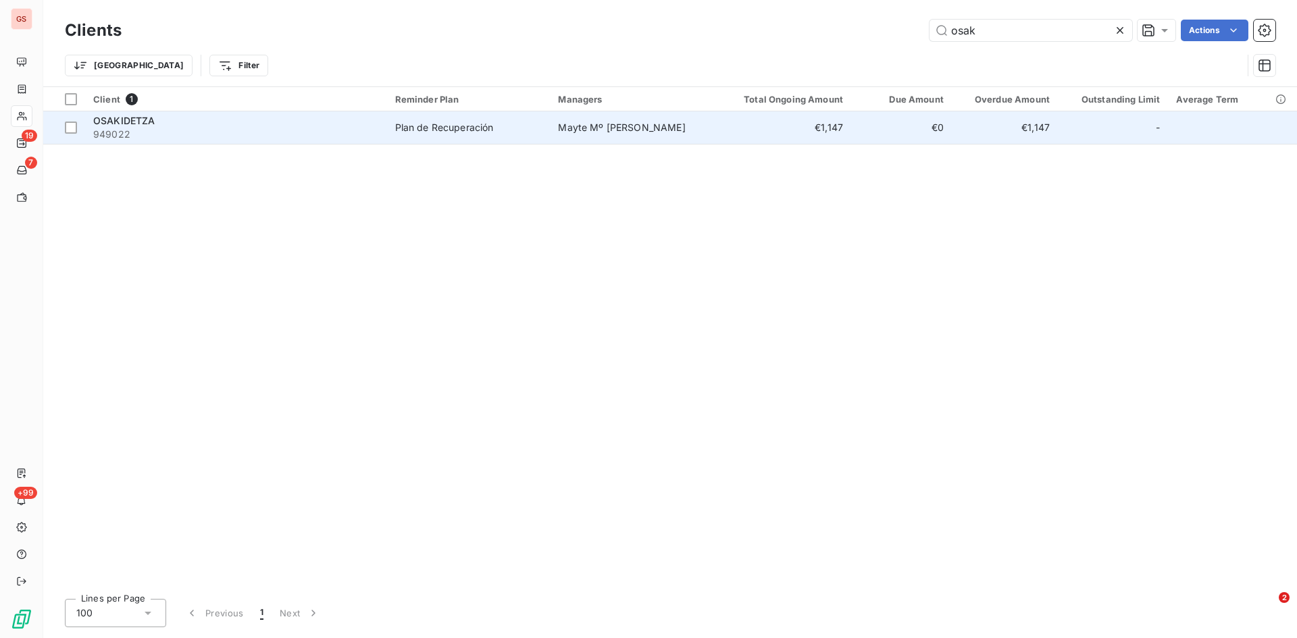
type input "osak"
click at [129, 118] on span "OSAKIDETZA" at bounding box center [124, 120] width 62 height 11
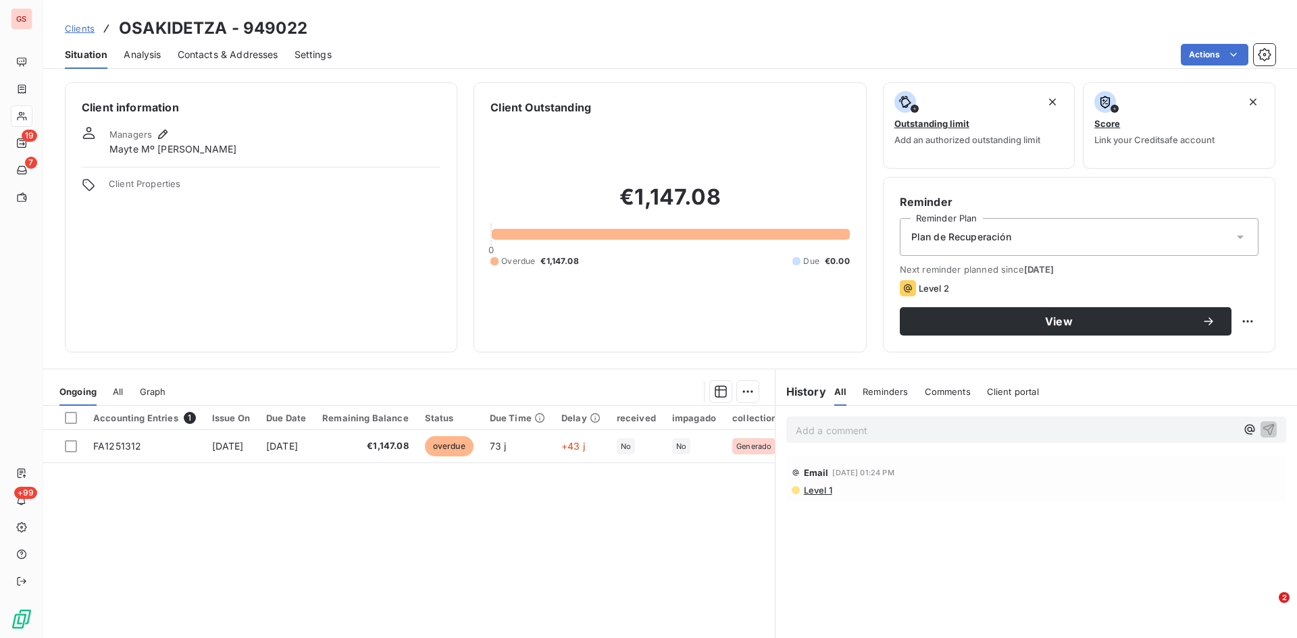
click at [238, 51] on span "Contacts & Addresses" at bounding box center [228, 55] width 101 height 14
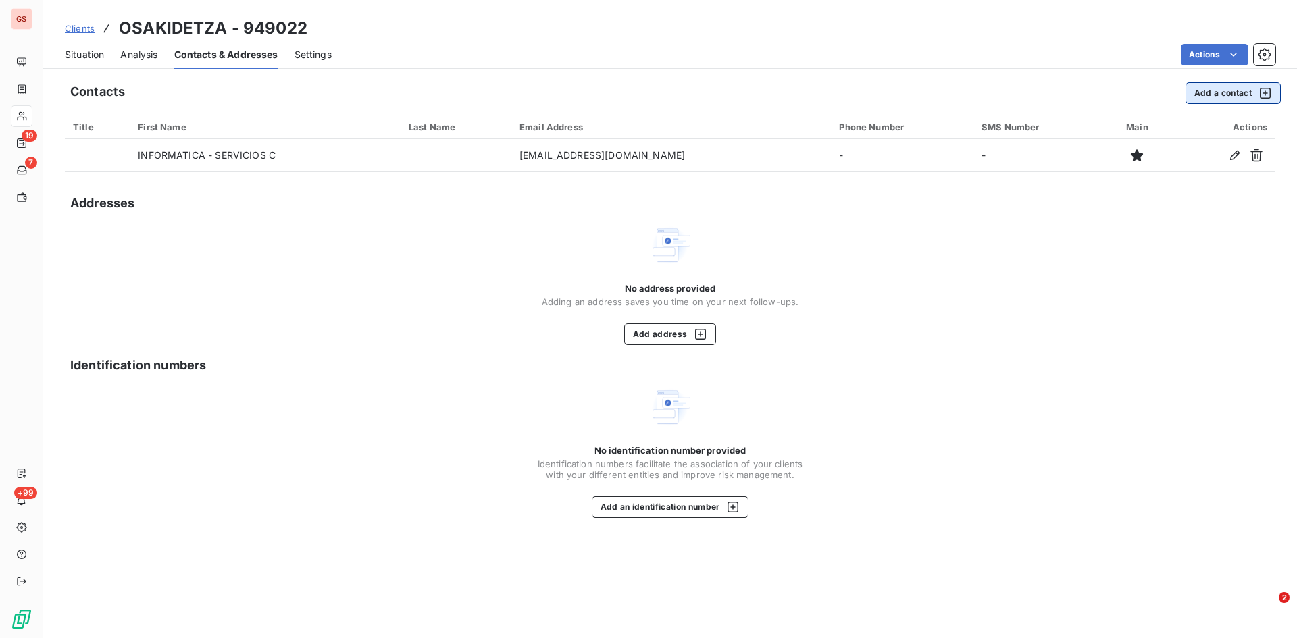
click at [1210, 93] on button "Add a contact" at bounding box center [1233, 93] width 95 height 22
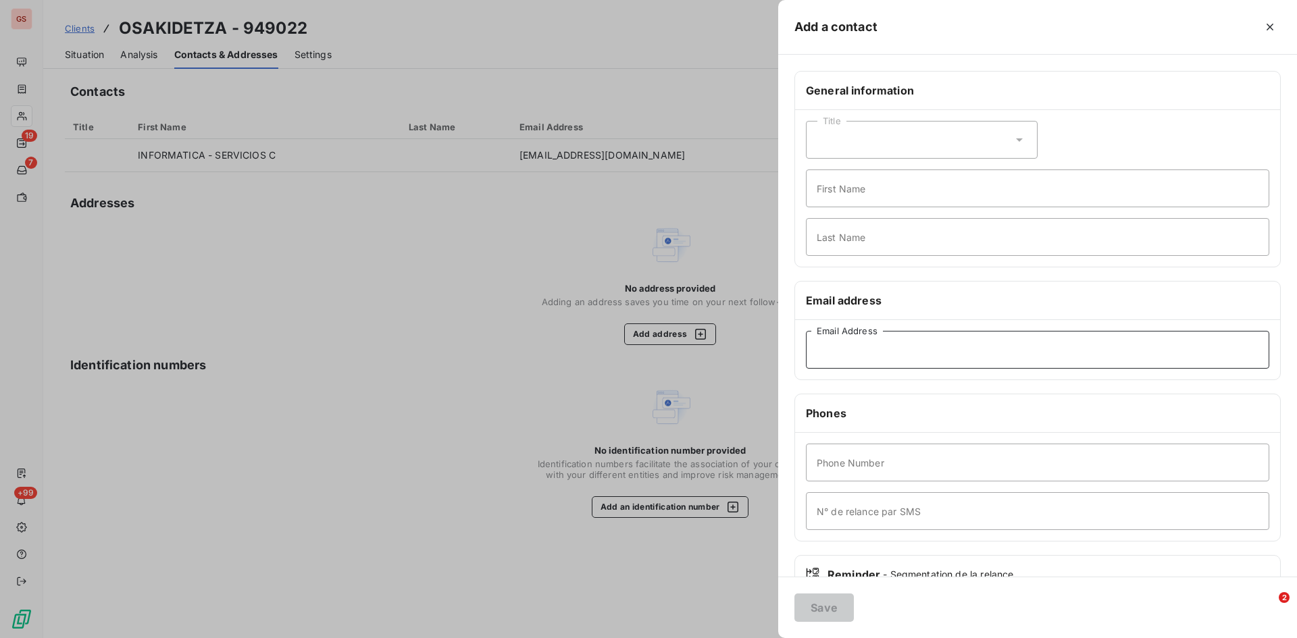
click at [909, 348] on input "Email Address" at bounding box center [1037, 350] width 463 height 38
paste input "[EMAIL_ADDRESS][DOMAIN_NAME]"
type input "[EMAIL_ADDRESS][DOMAIN_NAME]"
click at [836, 607] on button "Save" at bounding box center [823, 608] width 59 height 28
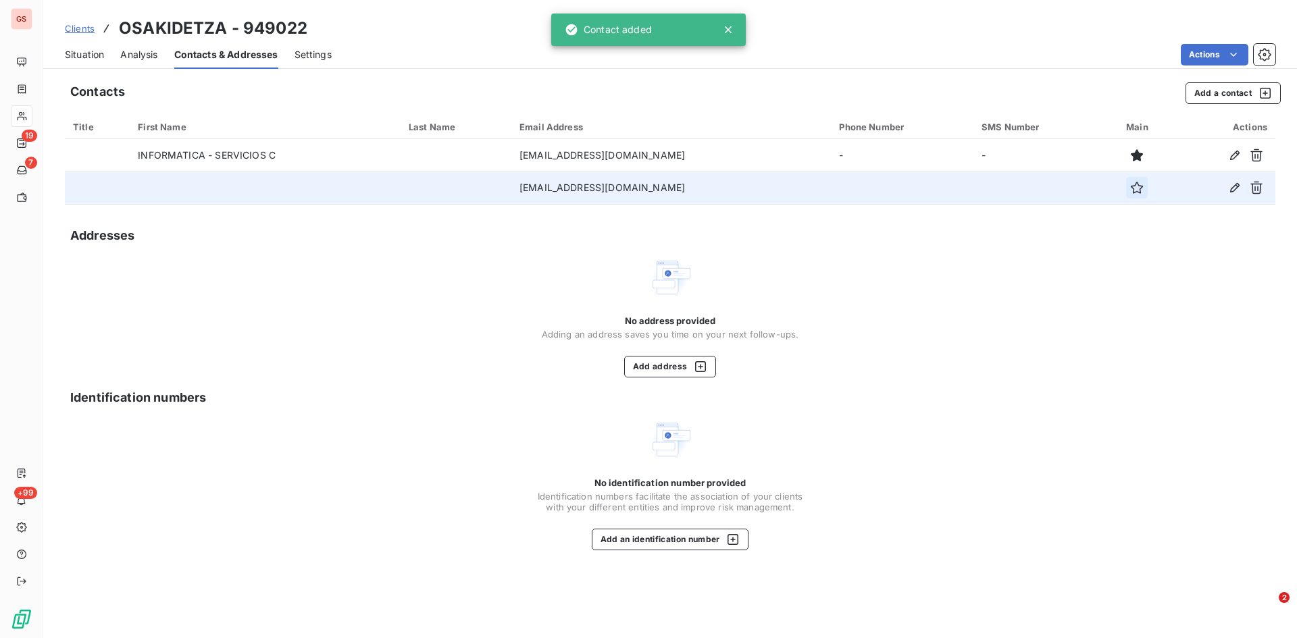
click at [1144, 185] on icon "button" at bounding box center [1137, 188] width 14 height 14
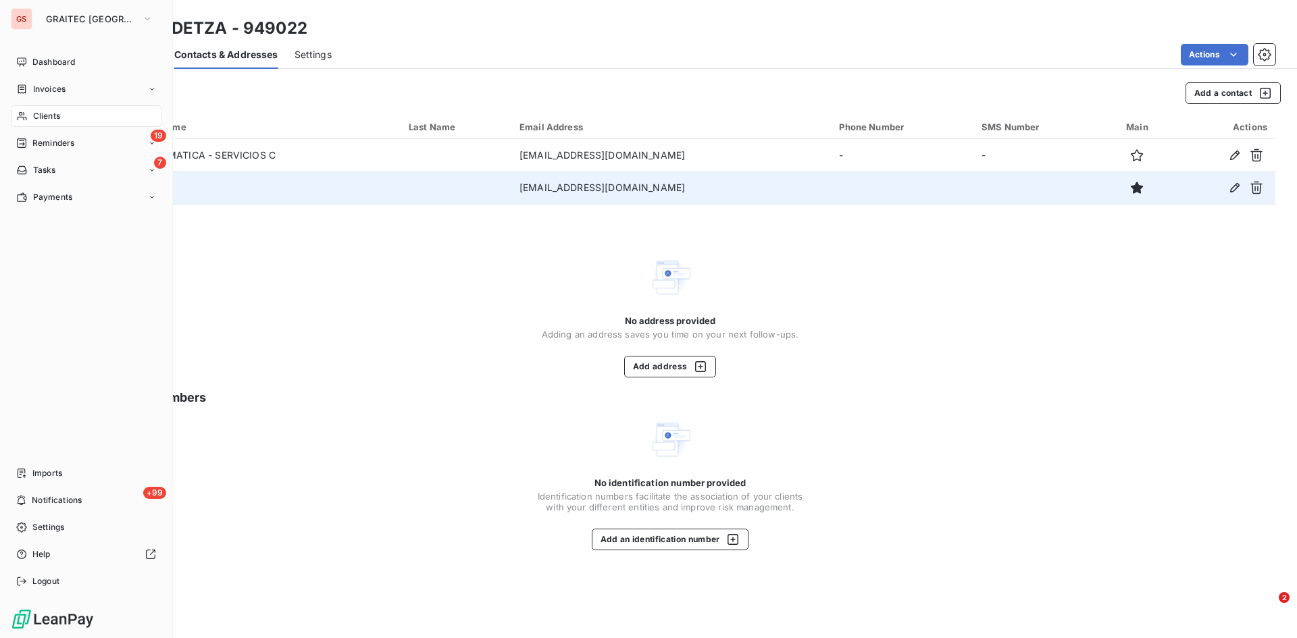
click at [45, 143] on span "Reminders" at bounding box center [53, 143] width 42 height 12
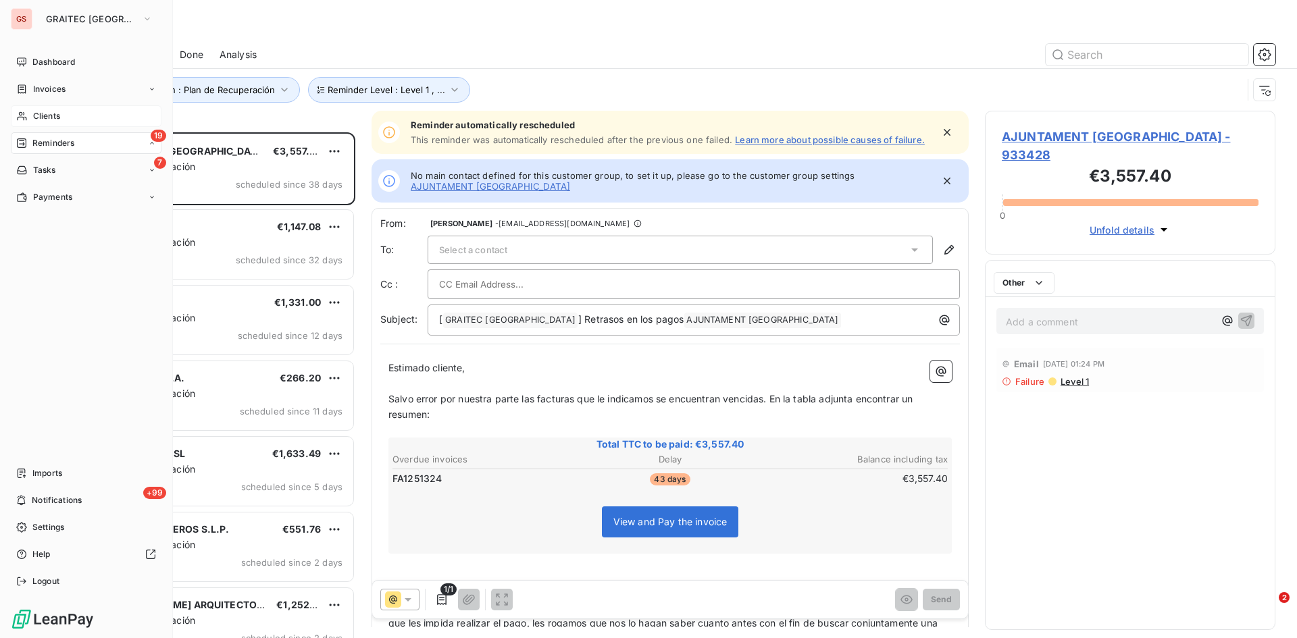
scroll to position [496, 280]
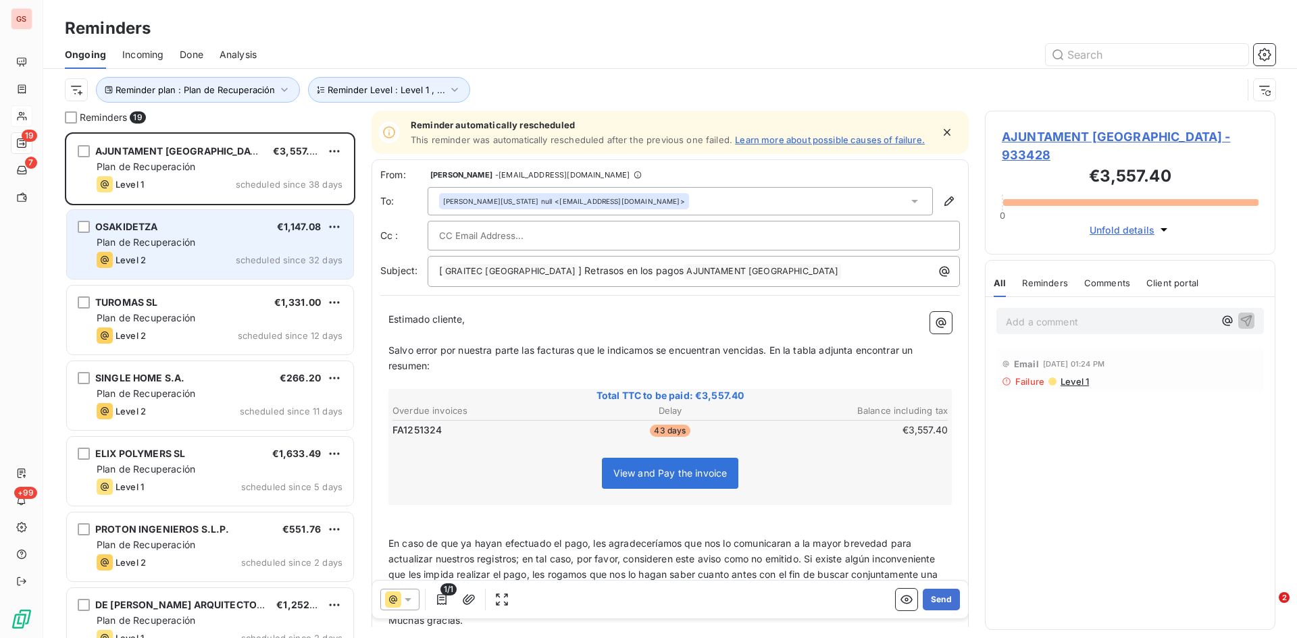
click at [151, 227] on span "OSAKIDETZA" at bounding box center [126, 226] width 63 height 11
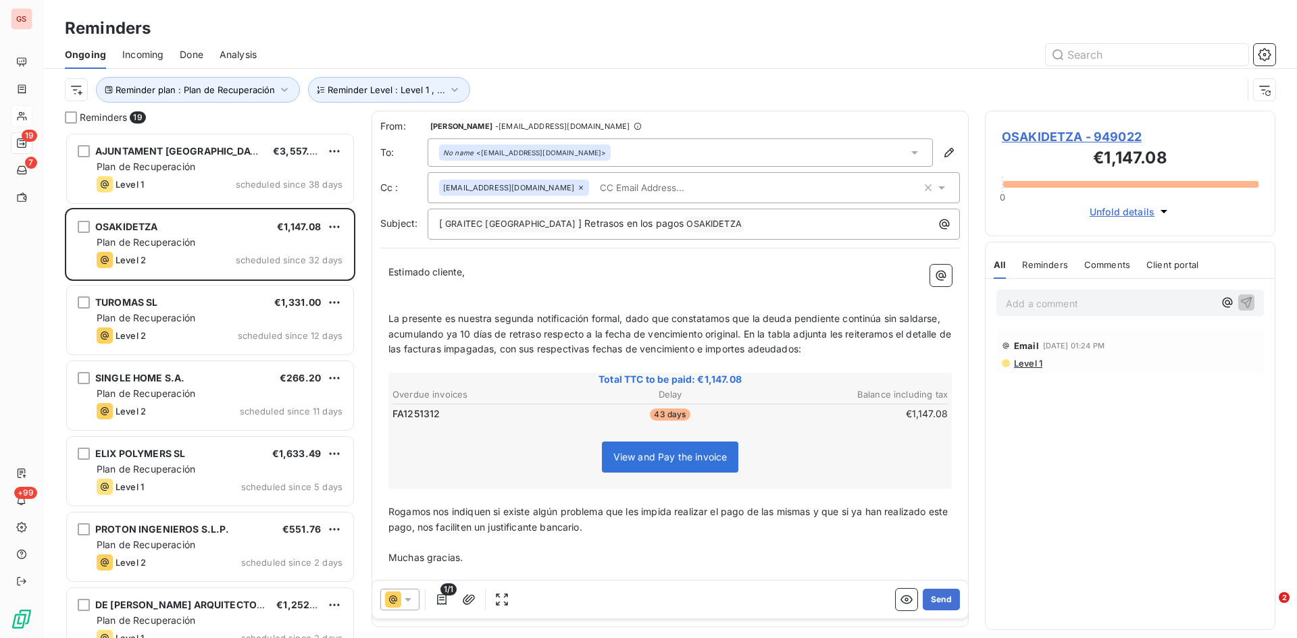
click at [612, 382] on span "Total TTC to be paid: €1,147.08" at bounding box center [669, 380] width 559 height 14
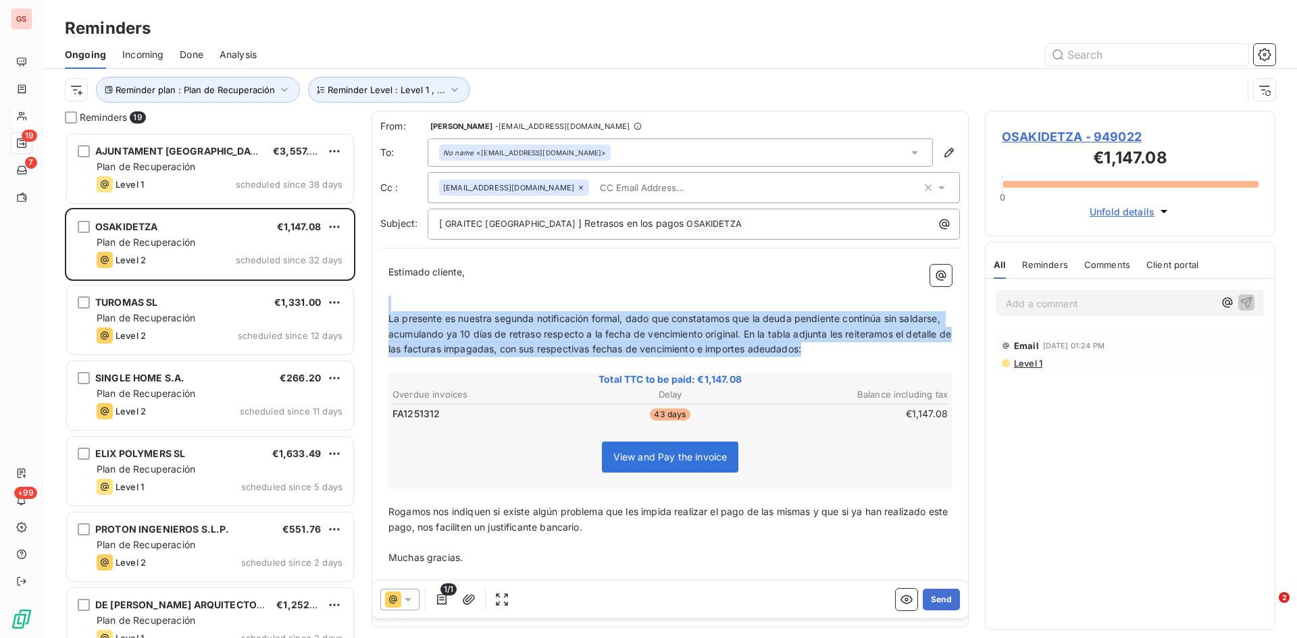
drag, startPoint x: 397, startPoint y: 302, endPoint x: 867, endPoint y: 346, distance: 472.2
click at [867, 346] on div "Estimado cliente, ﻿ ﻿ La presente es nuestra segunda notificación formal, dado …" at bounding box center [669, 438] width 563 height 346
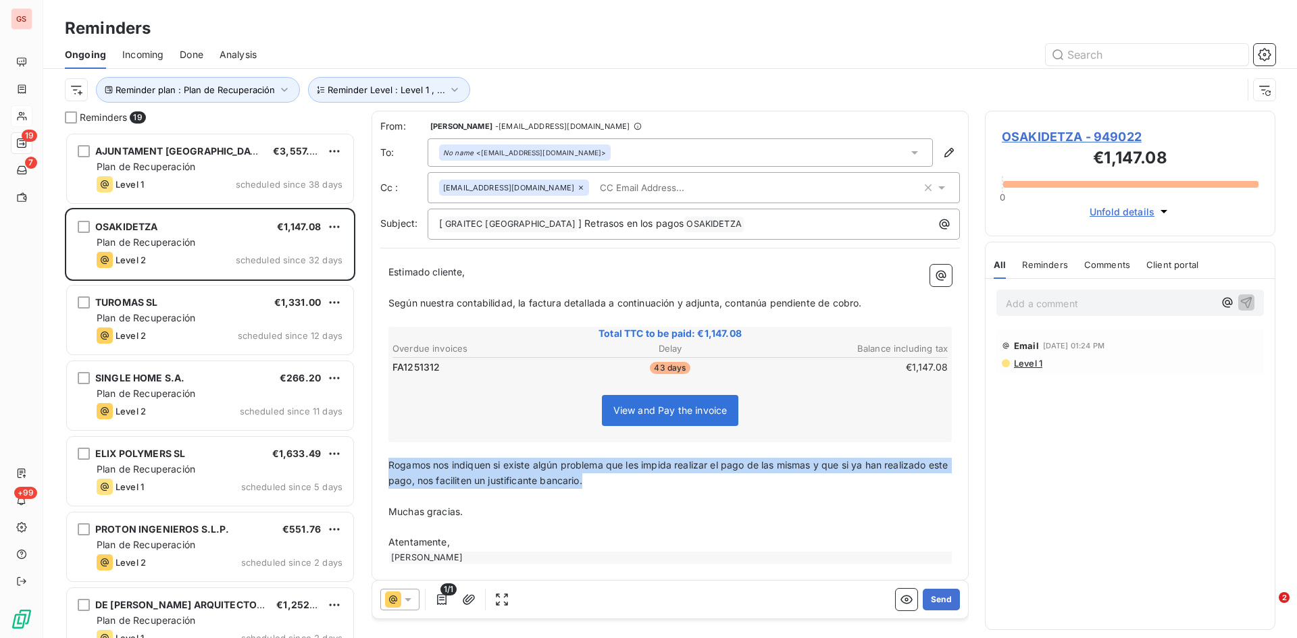
drag, startPoint x: 628, startPoint y: 486, endPoint x: 382, endPoint y: 466, distance: 246.7
click at [382, 466] on div "Estimado cliente, ﻿ Según nuestra contabilidad, la factura detallada a continua…" at bounding box center [670, 414] width 580 height 315
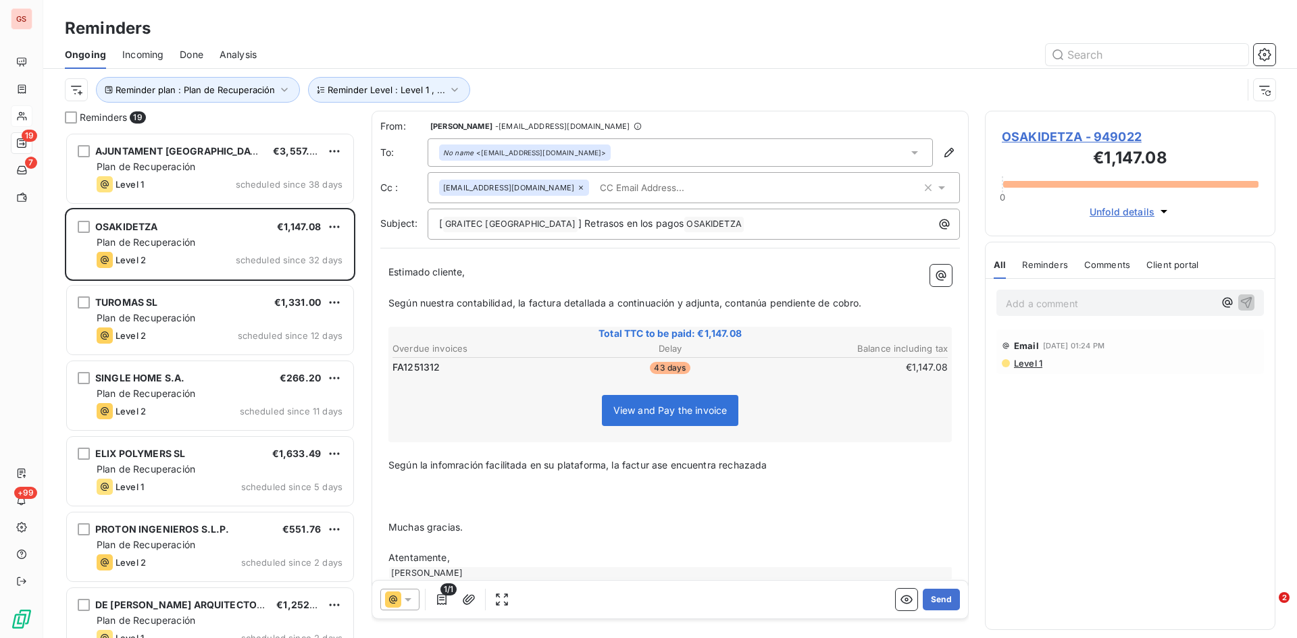
click at [536, 513] on p "﻿" at bounding box center [669, 513] width 563 height 16
click at [436, 486] on p "﻿" at bounding box center [669, 482] width 563 height 16
click at [657, 463] on span "Según la infomración facilitada en su plataforma, la factur ase encuentra recha…" at bounding box center [577, 464] width 378 height 11
click at [789, 471] on p "Según la infomración facilitada en su plataforma, la factura se encuentra recha…" at bounding box center [669, 466] width 563 height 16
